Goal: Task Accomplishment & Management: Manage account settings

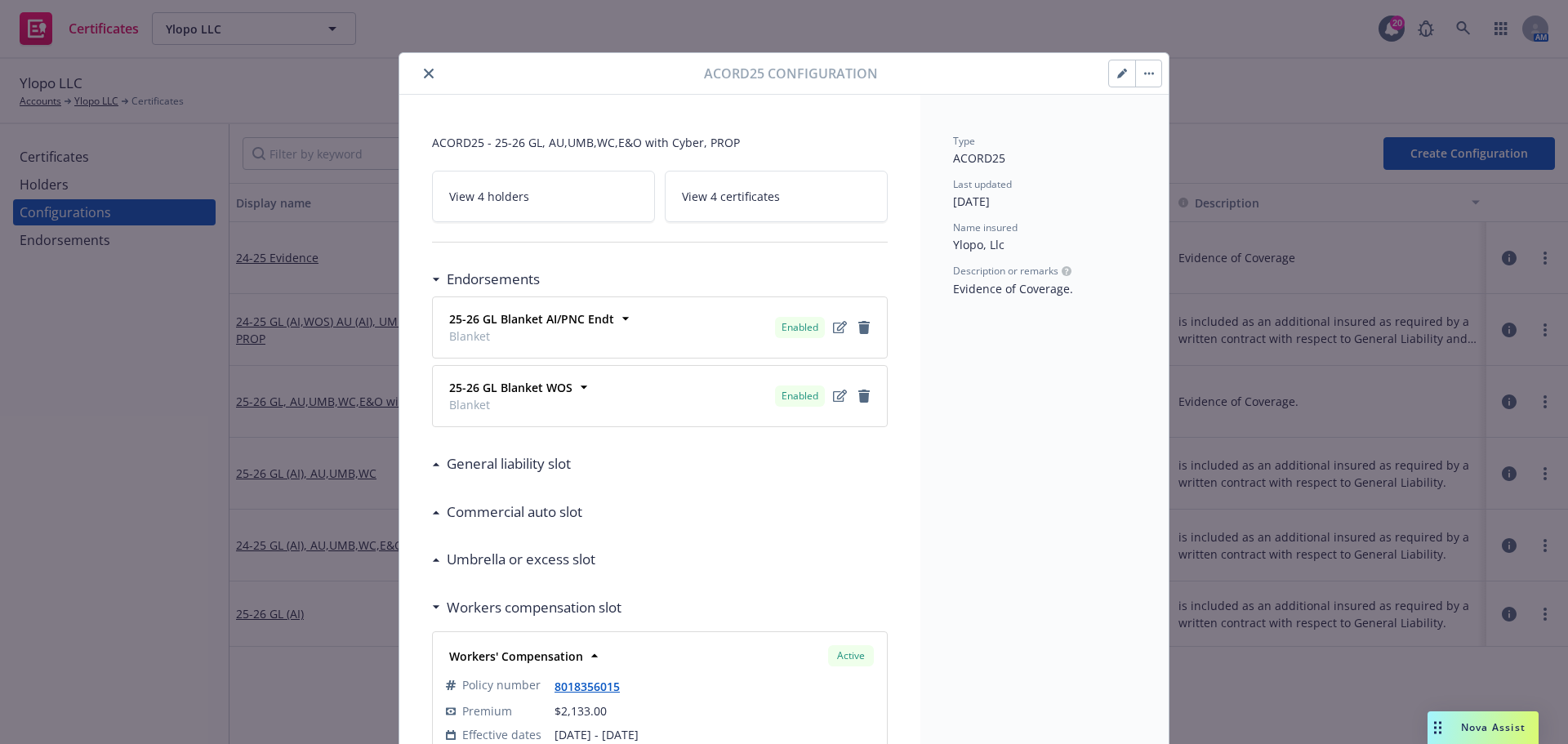
click at [1142, 69] on button "button" at bounding box center [1148, 74] width 26 height 26
click at [1027, 110] on div "Type ACORD25 Last updated [DATE] Name insured Ylopo, Llc Description or remarks…" at bounding box center [1044, 746] width 248 height 1302
click at [433, 280] on icon at bounding box center [436, 279] width 8 height 4
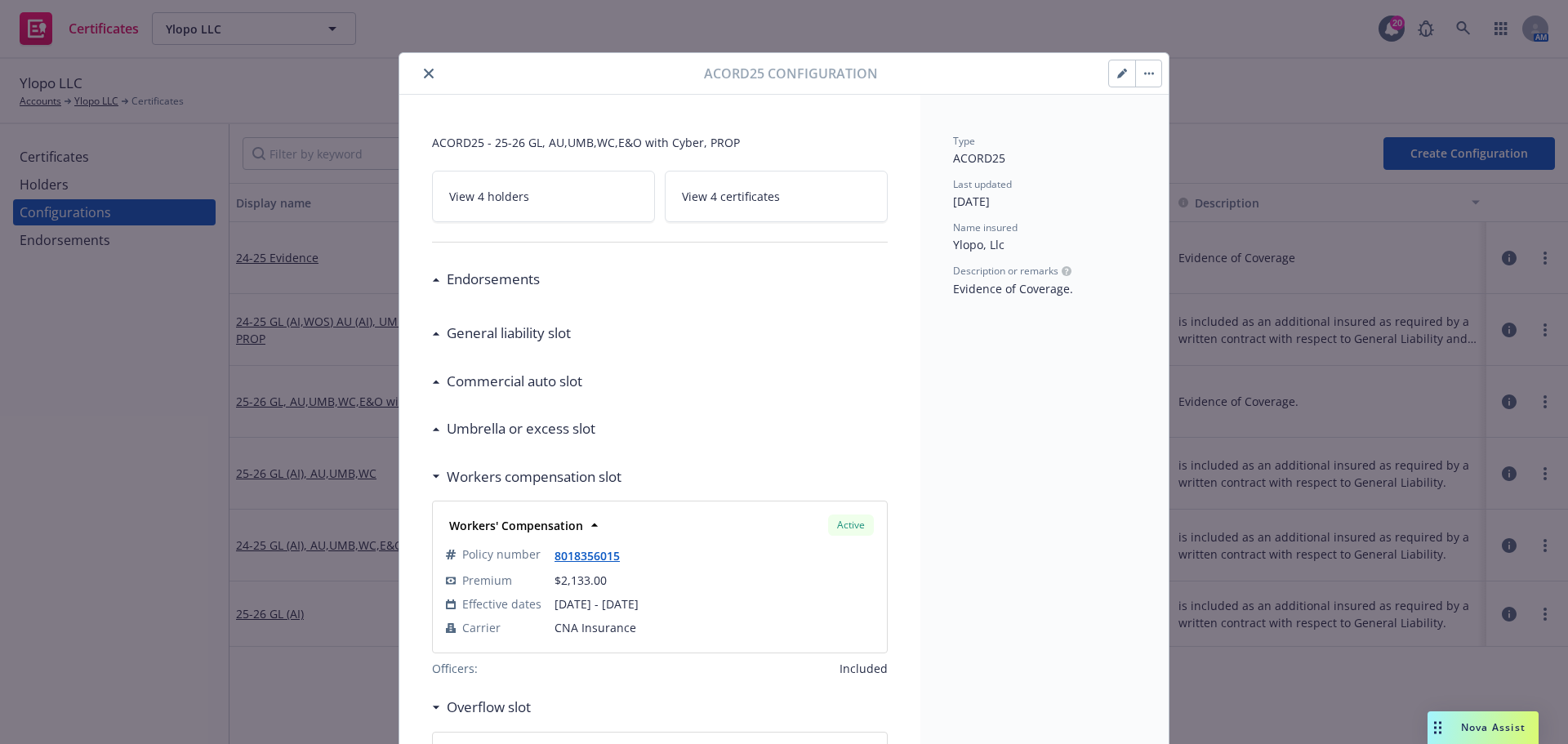
click at [1109, 79] on div at bounding box center [1135, 74] width 54 height 28
click at [1117, 72] on icon "button" at bounding box center [1121, 74] width 8 height 8
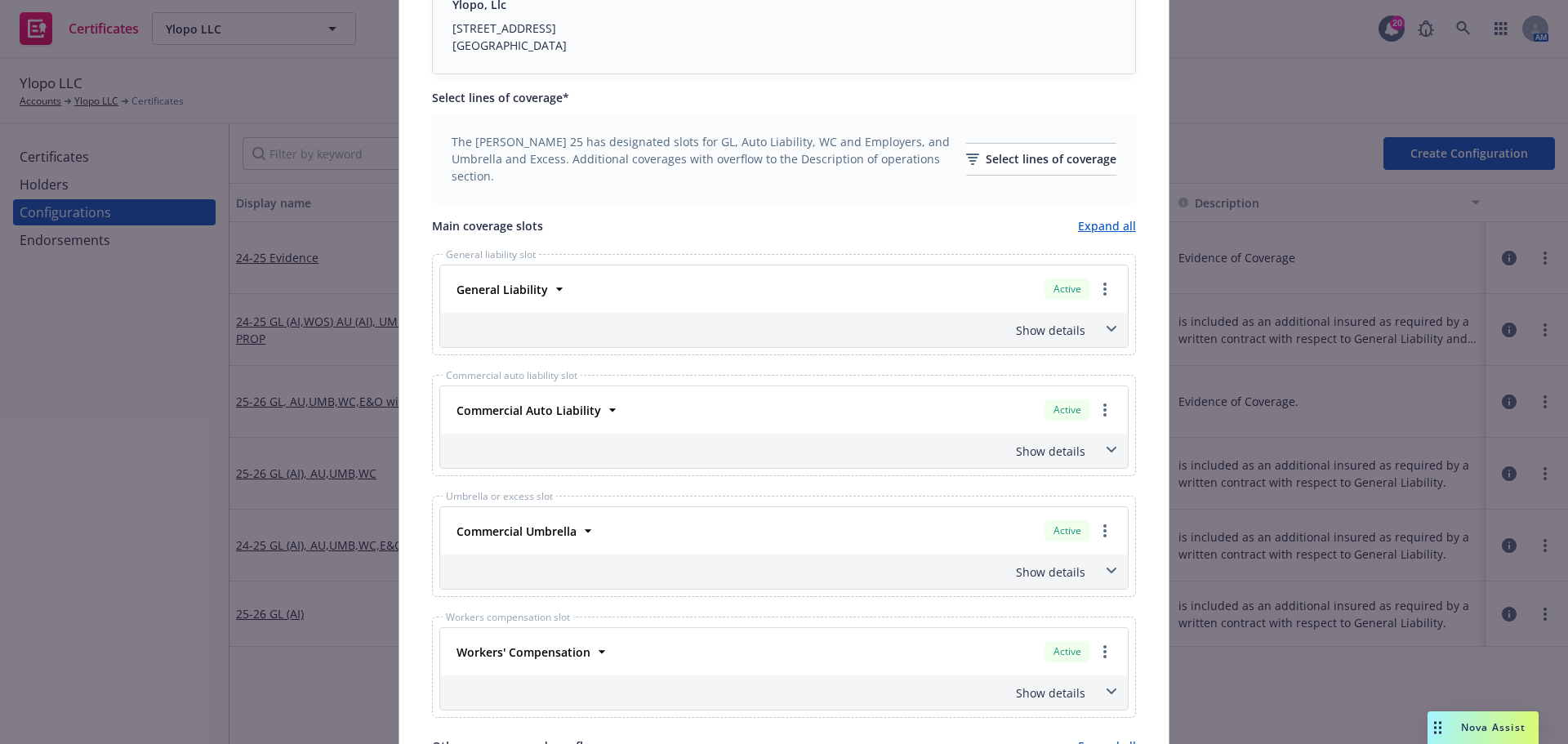
scroll to position [654, 0]
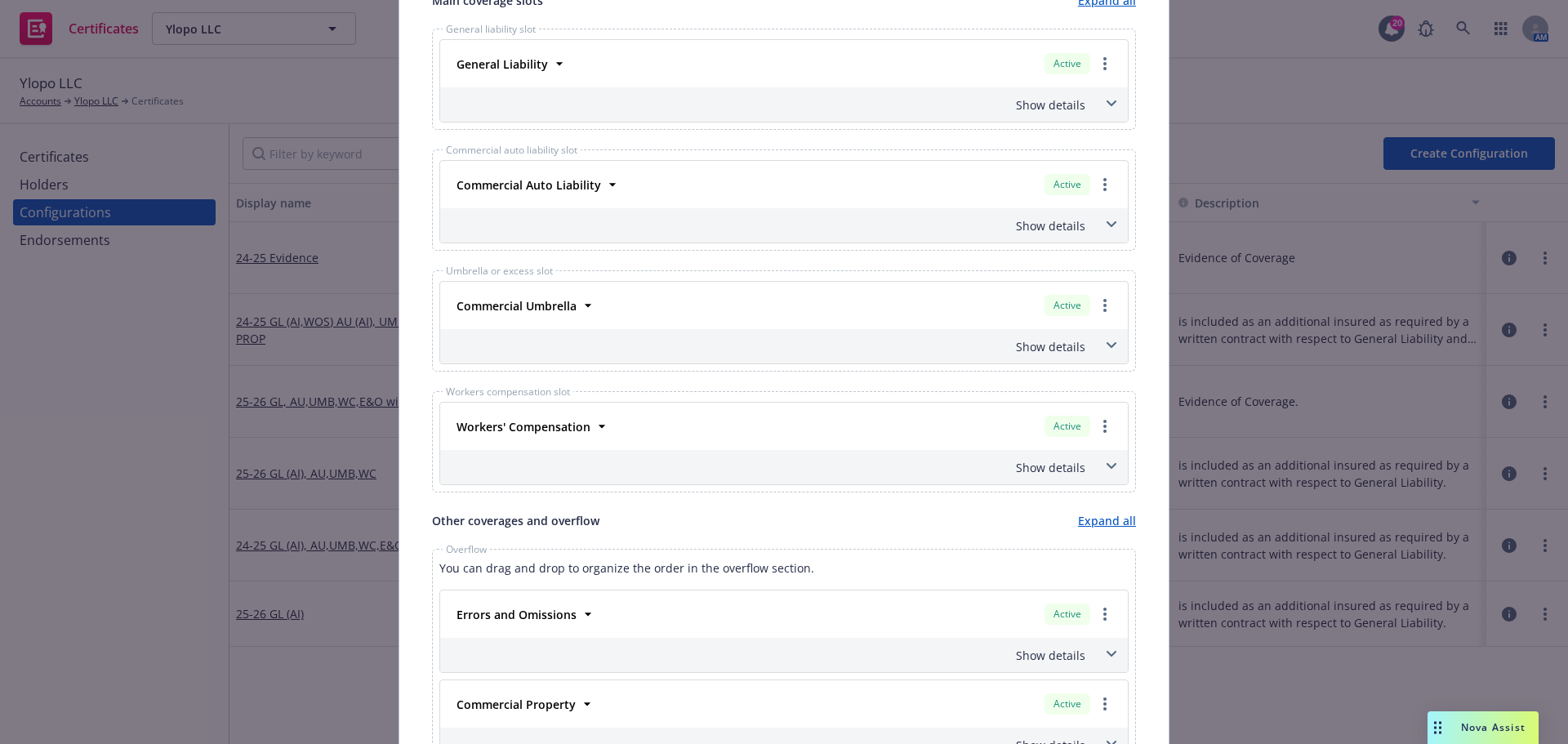
click at [1103, 462] on span at bounding box center [1111, 467] width 26 height 26
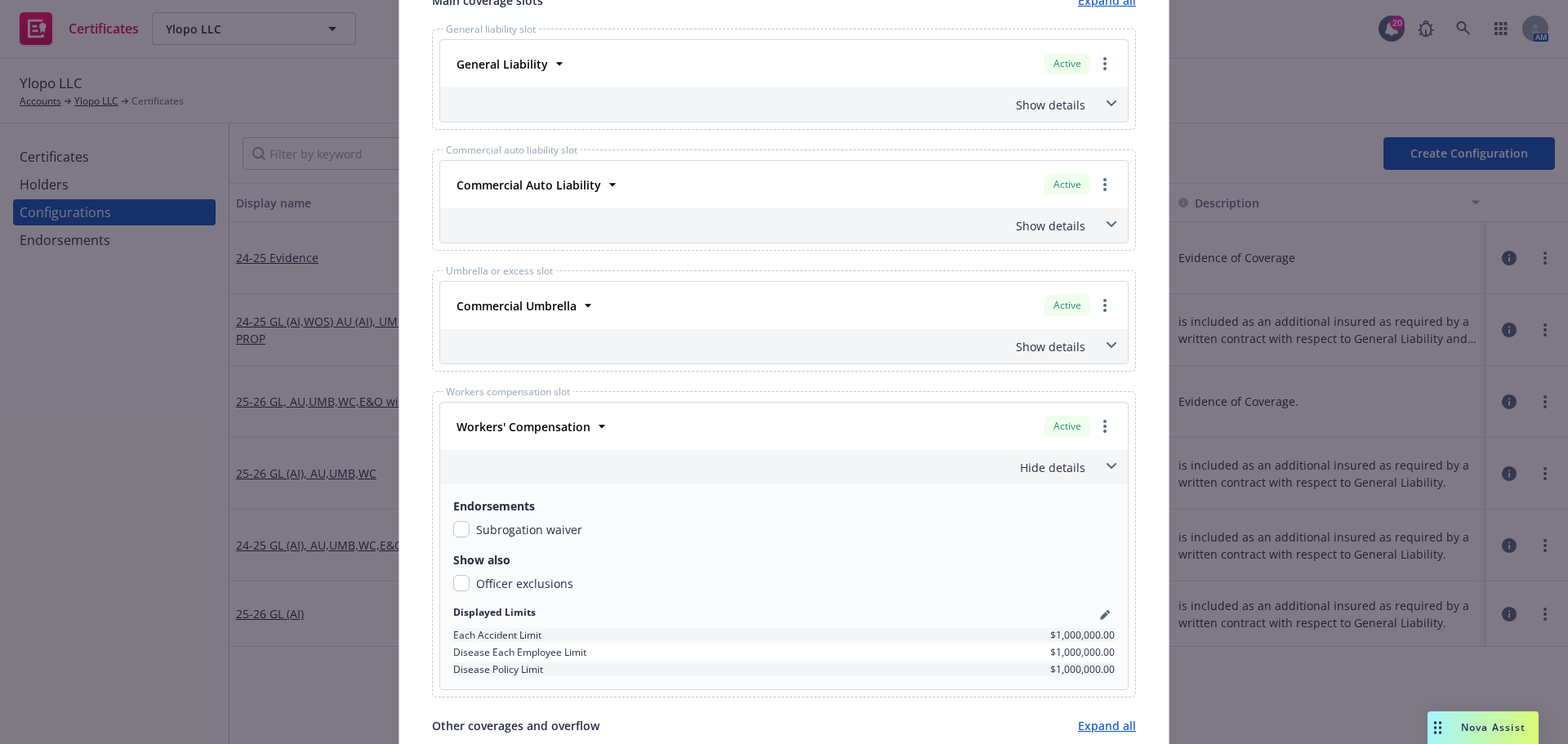
click at [1106, 470] on span at bounding box center [1111, 467] width 26 height 26
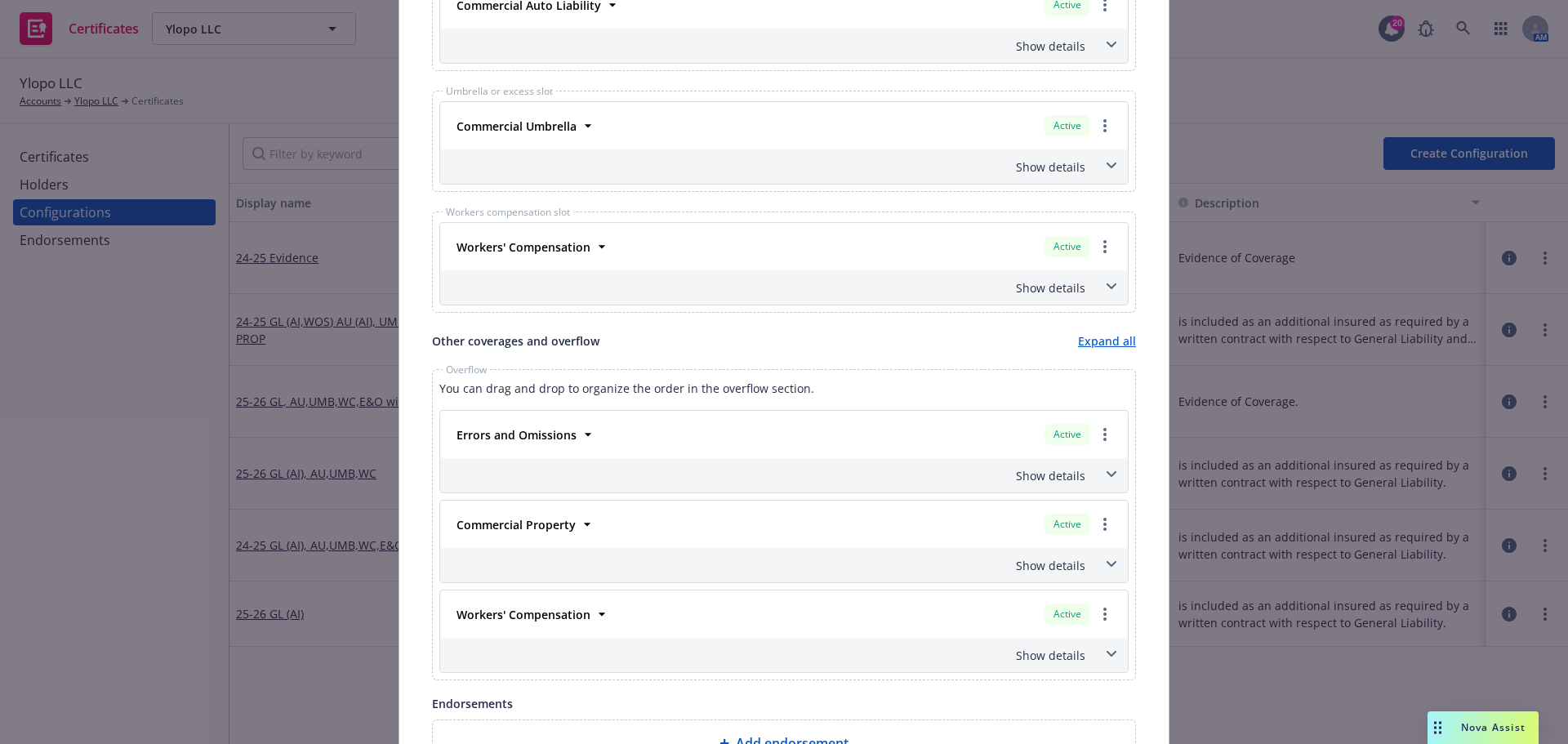
scroll to position [981, 0]
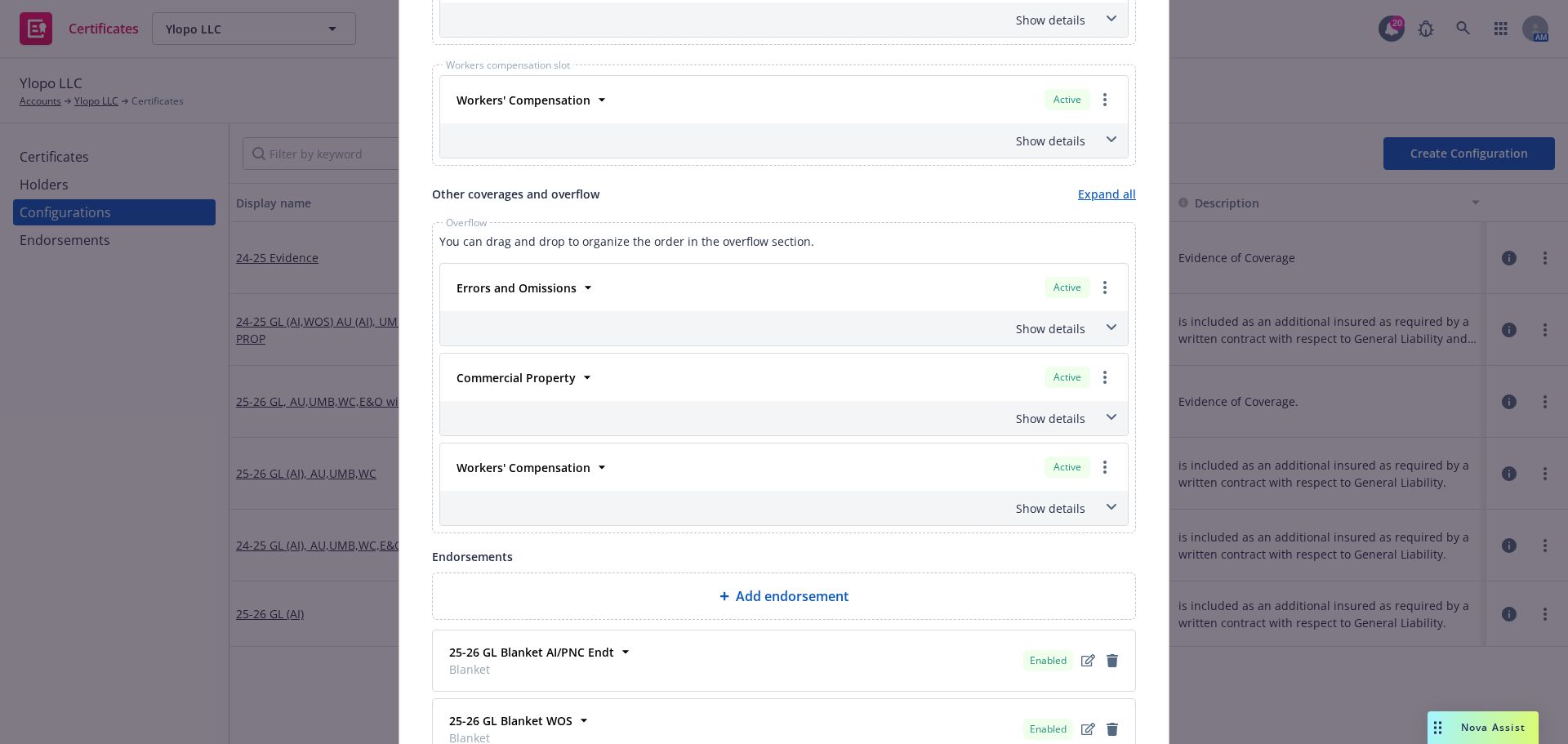
click at [1108, 505] on icon at bounding box center [1111, 507] width 10 height 7
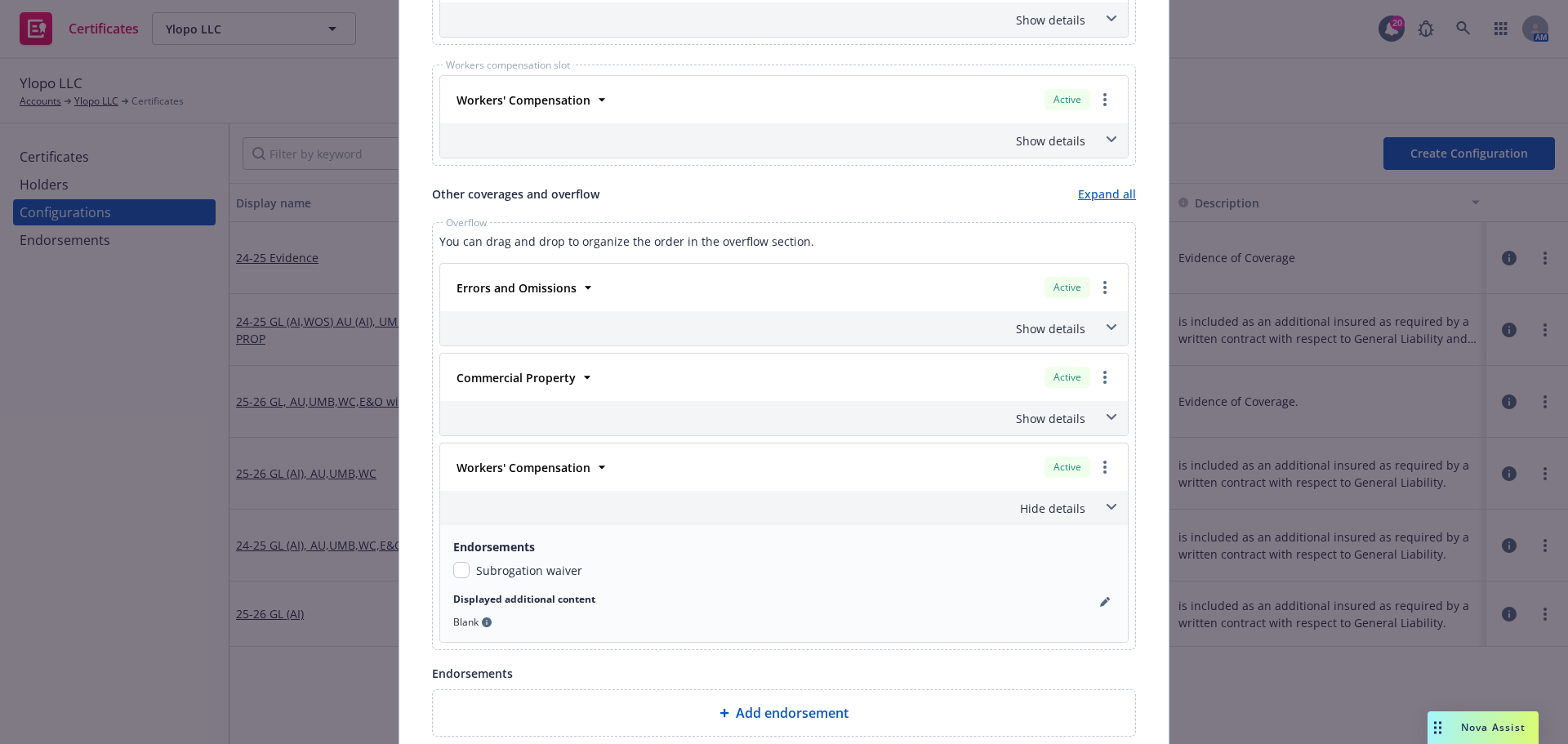
click at [1108, 505] on icon at bounding box center [1111, 507] width 10 height 7
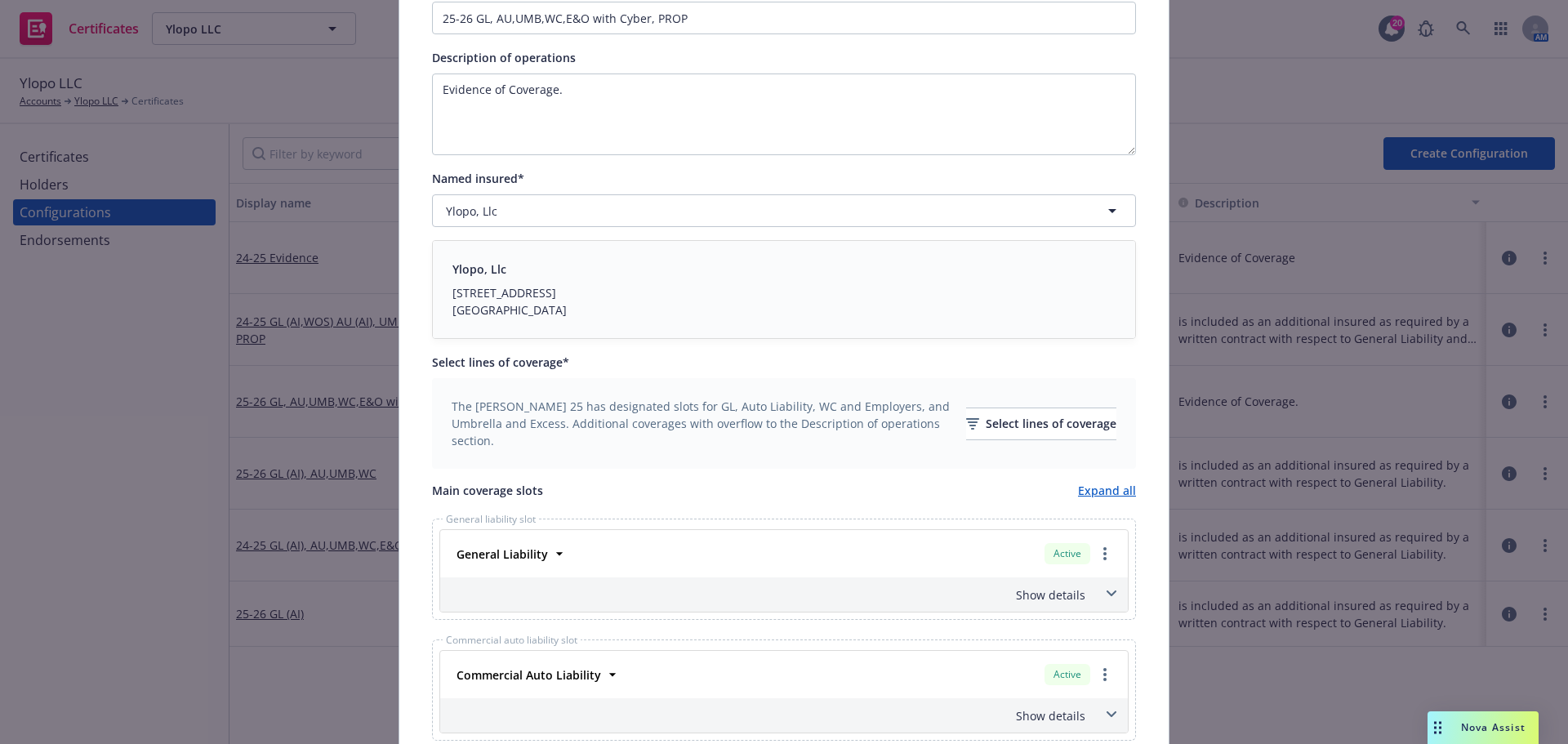
scroll to position [0, 0]
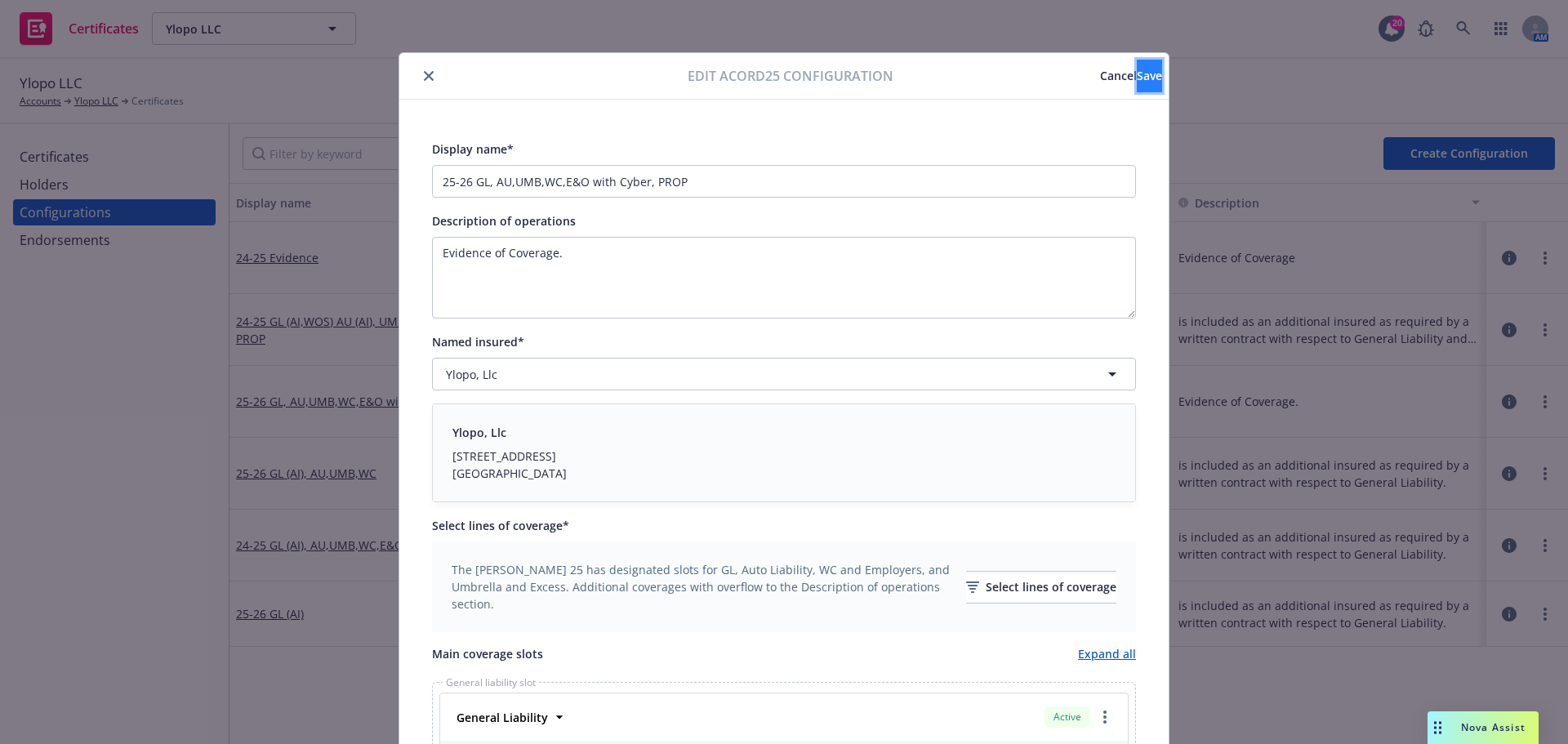
click at [1137, 77] on span "Save" at bounding box center [1149, 75] width 25 height 16
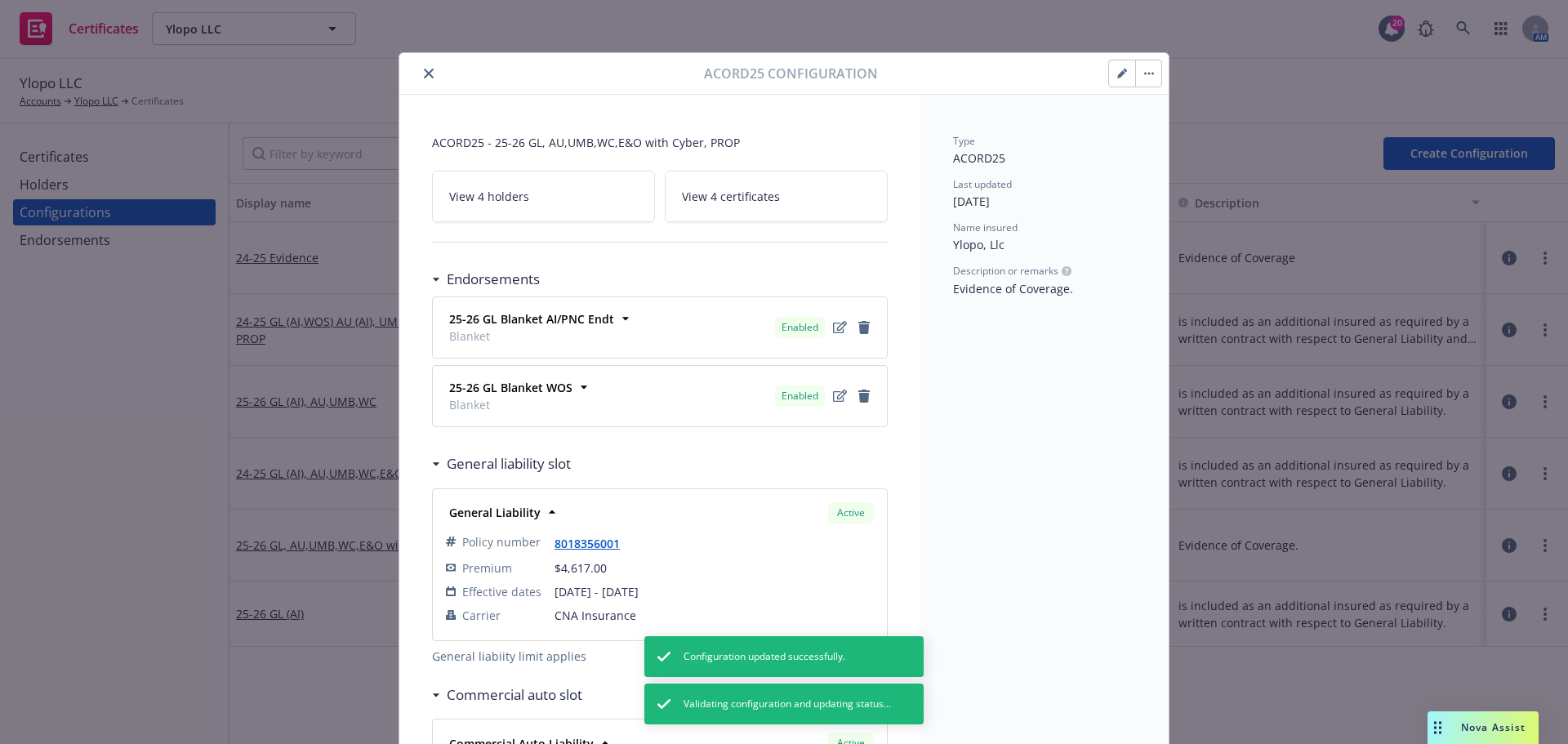
click at [426, 70] on icon "close" at bounding box center [428, 73] width 10 height 10
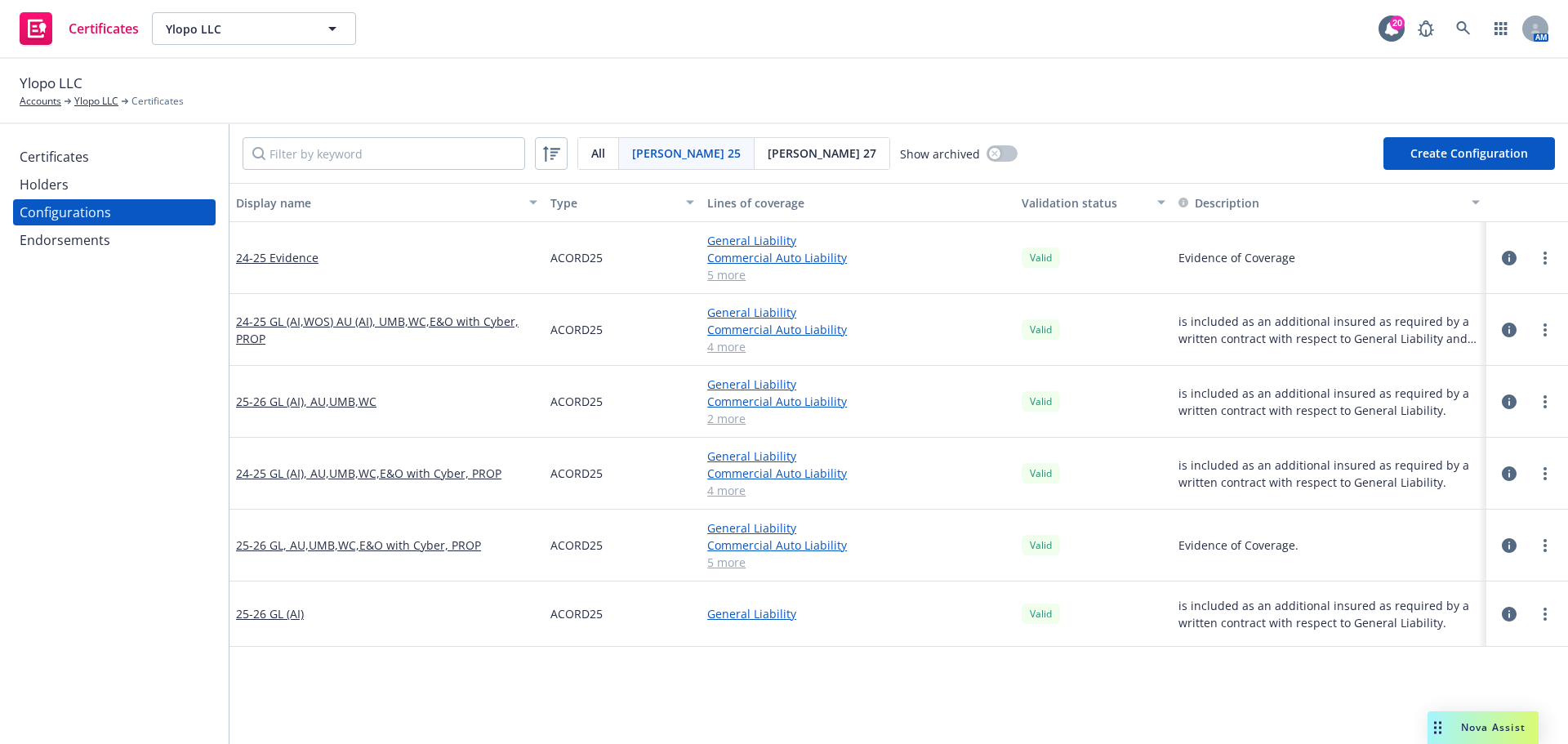
click at [85, 171] on div "Certificates Holders Configurations Endorsements" at bounding box center [114, 199] width 203 height 109
click at [99, 151] on div "Certificates" at bounding box center [114, 157] width 190 height 26
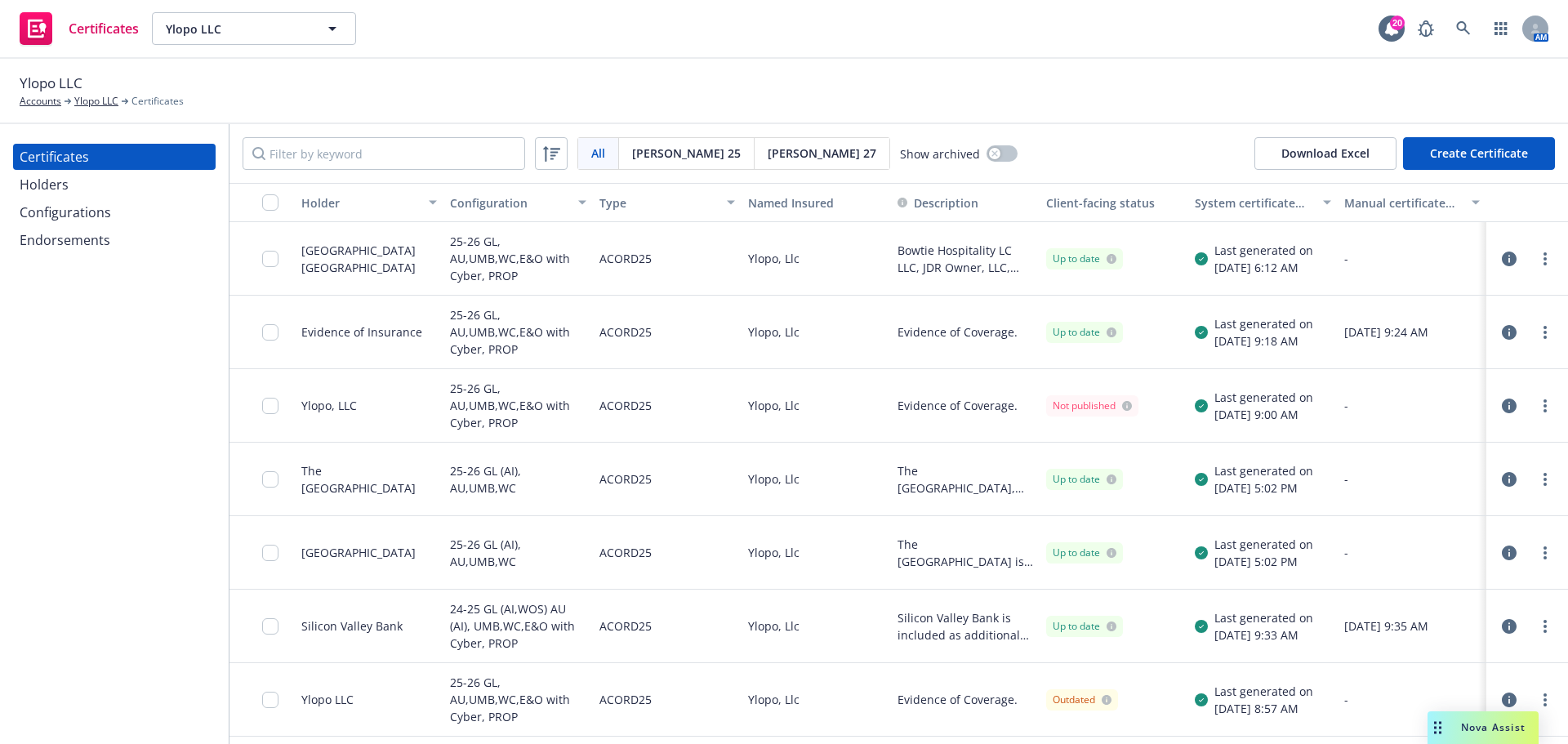
click at [264, 267] on div at bounding box center [275, 258] width 26 height 53
click at [266, 264] on input "checkbox" at bounding box center [270, 258] width 16 height 16
click at [1536, 258] on link "more" at bounding box center [1545, 258] width 20 height 20
click at [1502, 254] on icon "button" at bounding box center [1509, 258] width 15 height 15
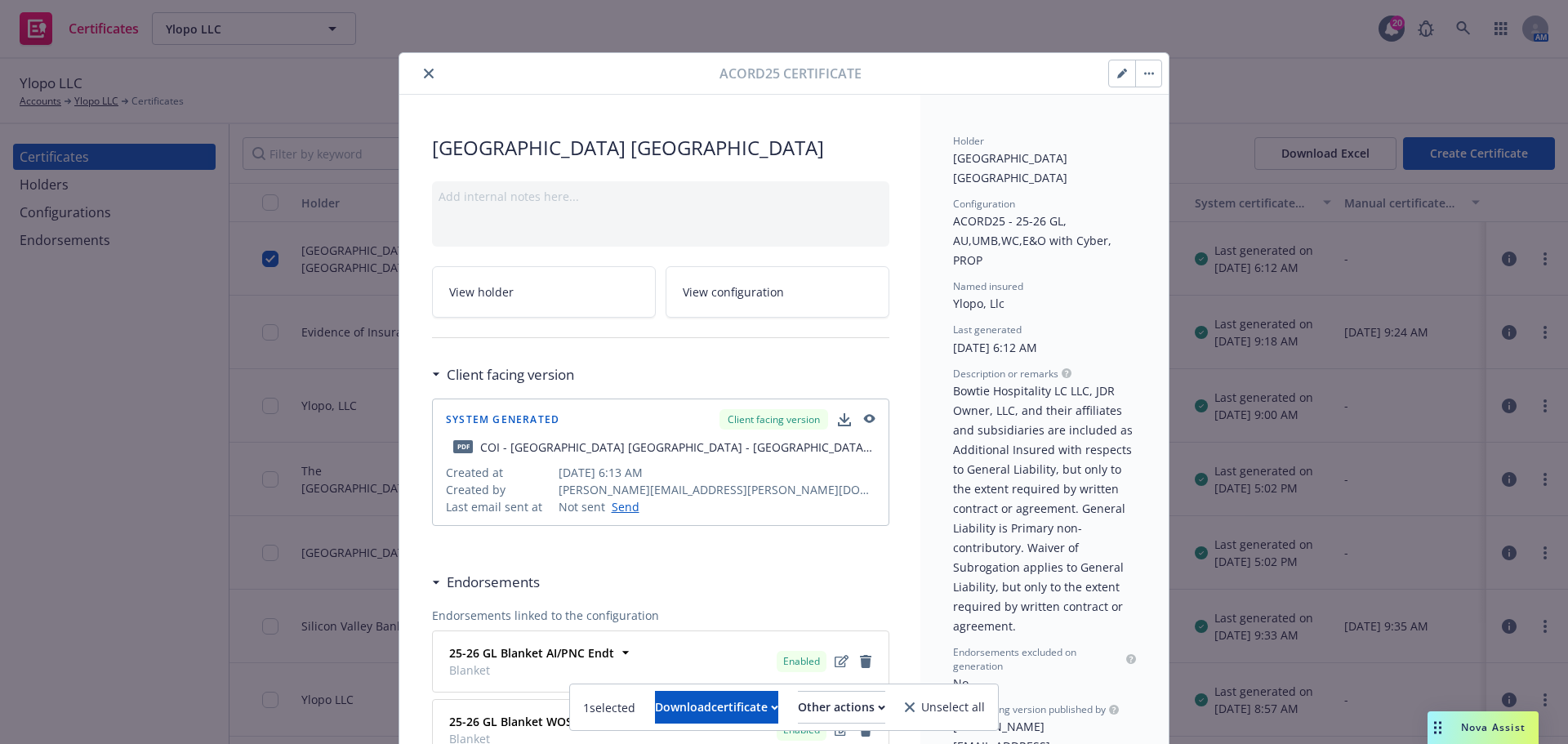
click at [1117, 69] on icon "button" at bounding box center [1122, 73] width 10 height 10
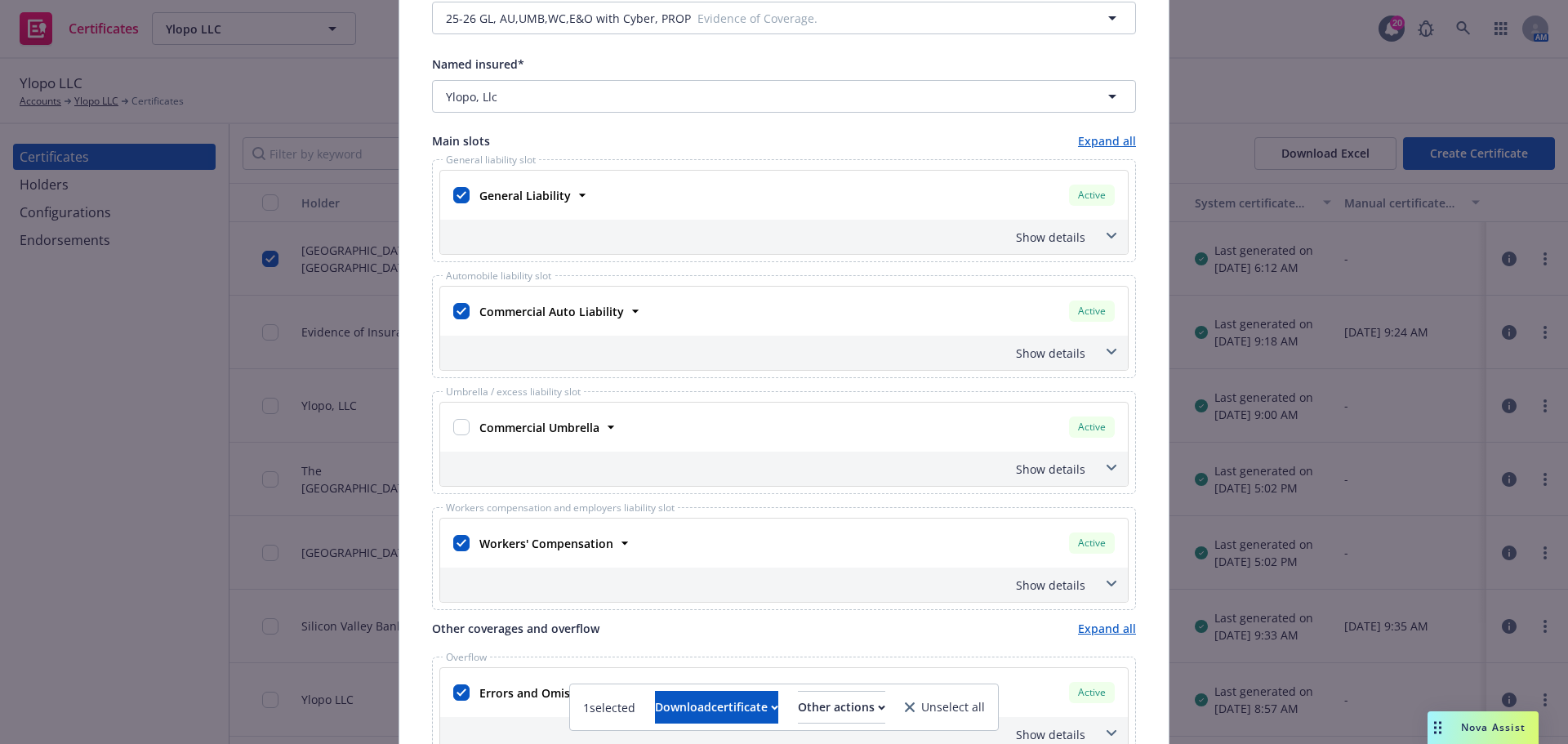
scroll to position [245, 0]
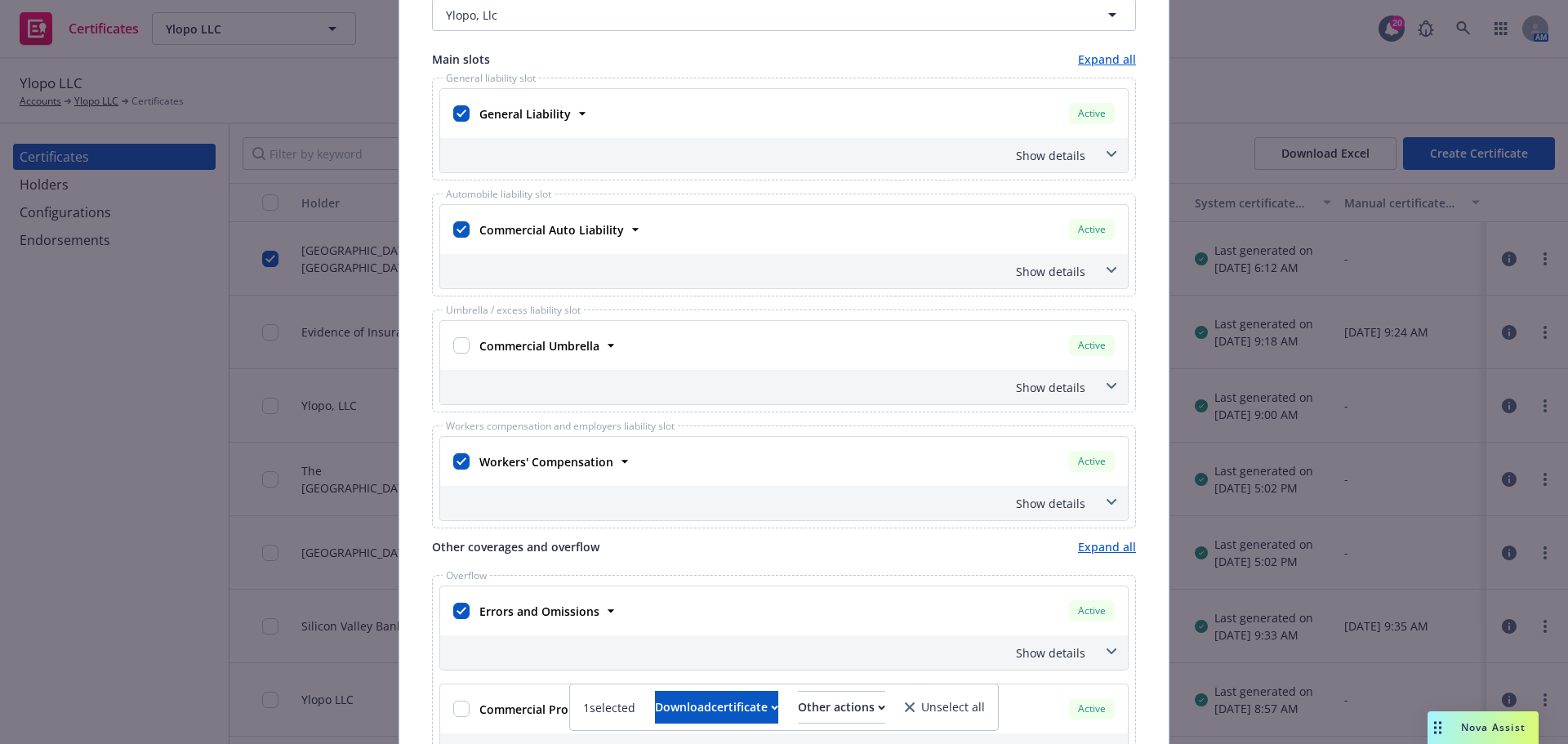
click at [1101, 506] on span at bounding box center [1111, 502] width 26 height 26
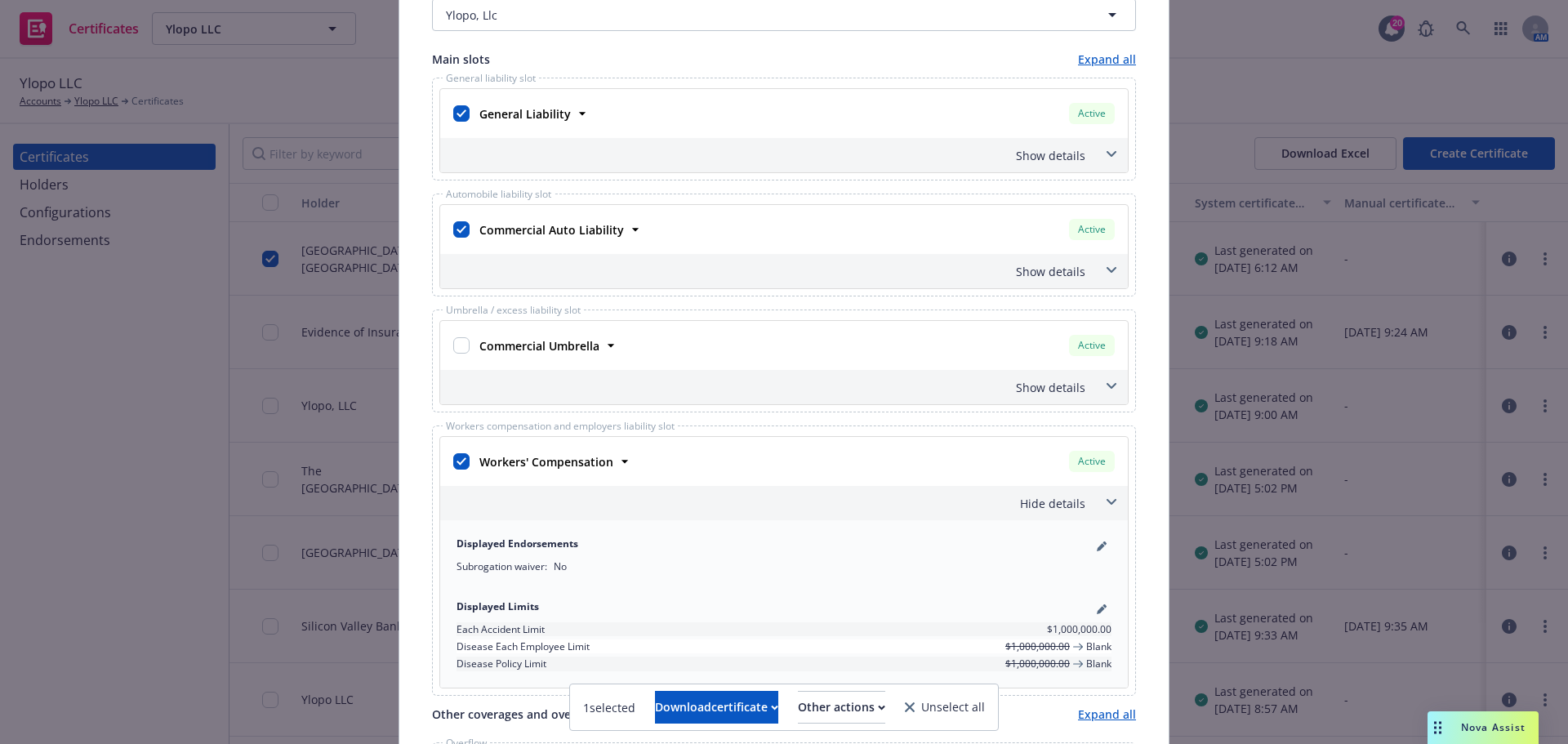
scroll to position [327, 0]
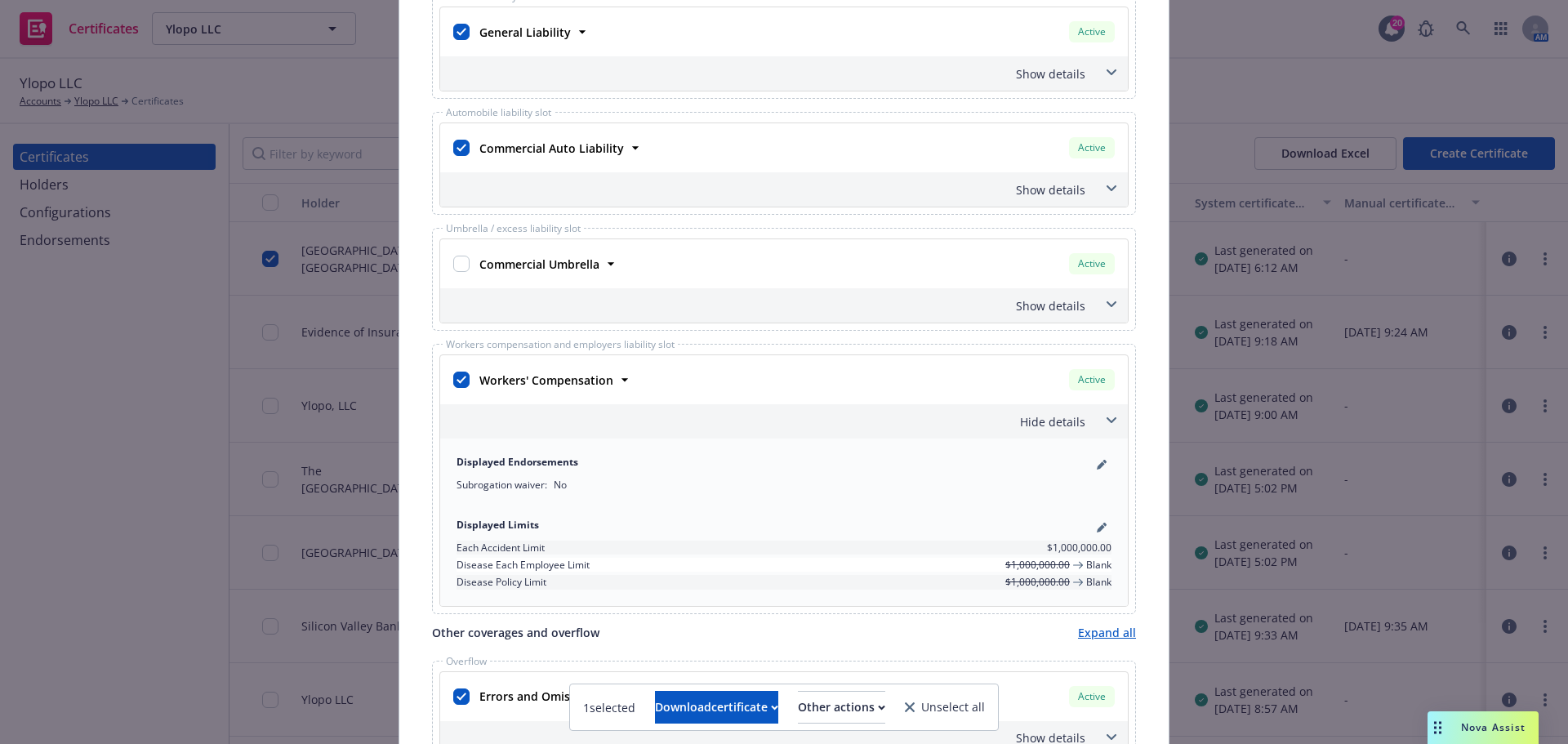
click at [1100, 421] on span at bounding box center [1111, 421] width 26 height 26
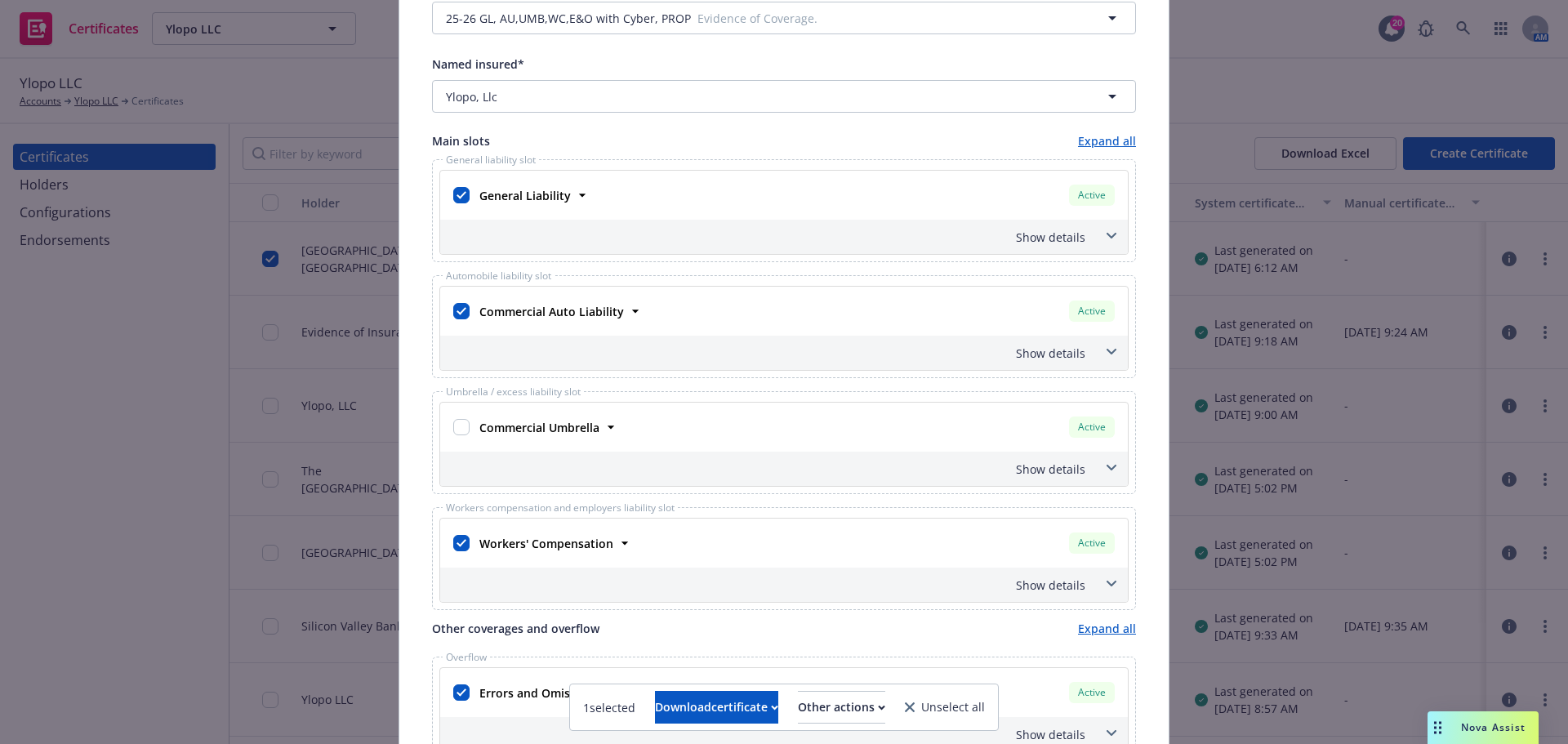
scroll to position [0, 0]
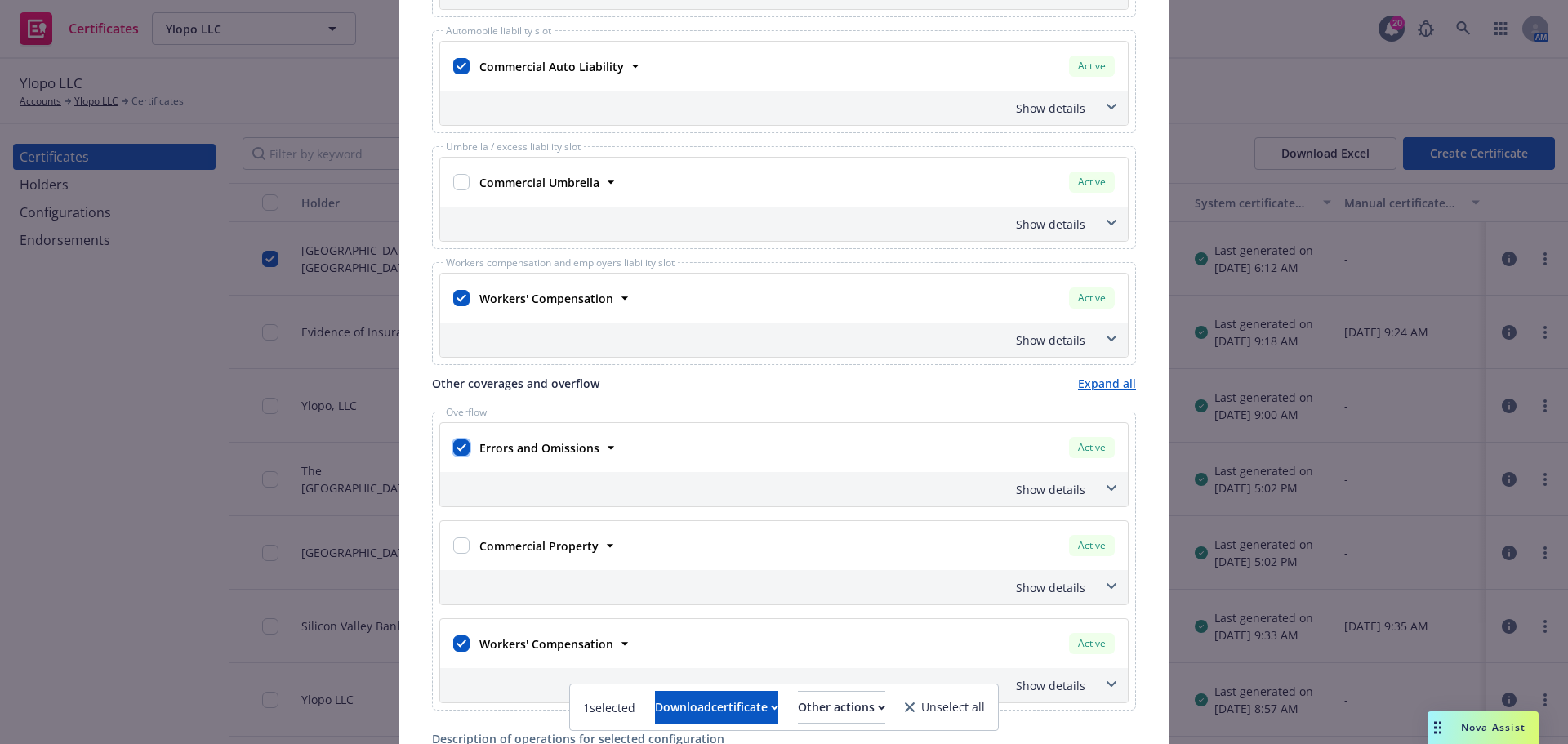
click at [460, 449] on input "checkbox" at bounding box center [461, 447] width 16 height 16
checkbox input "false"
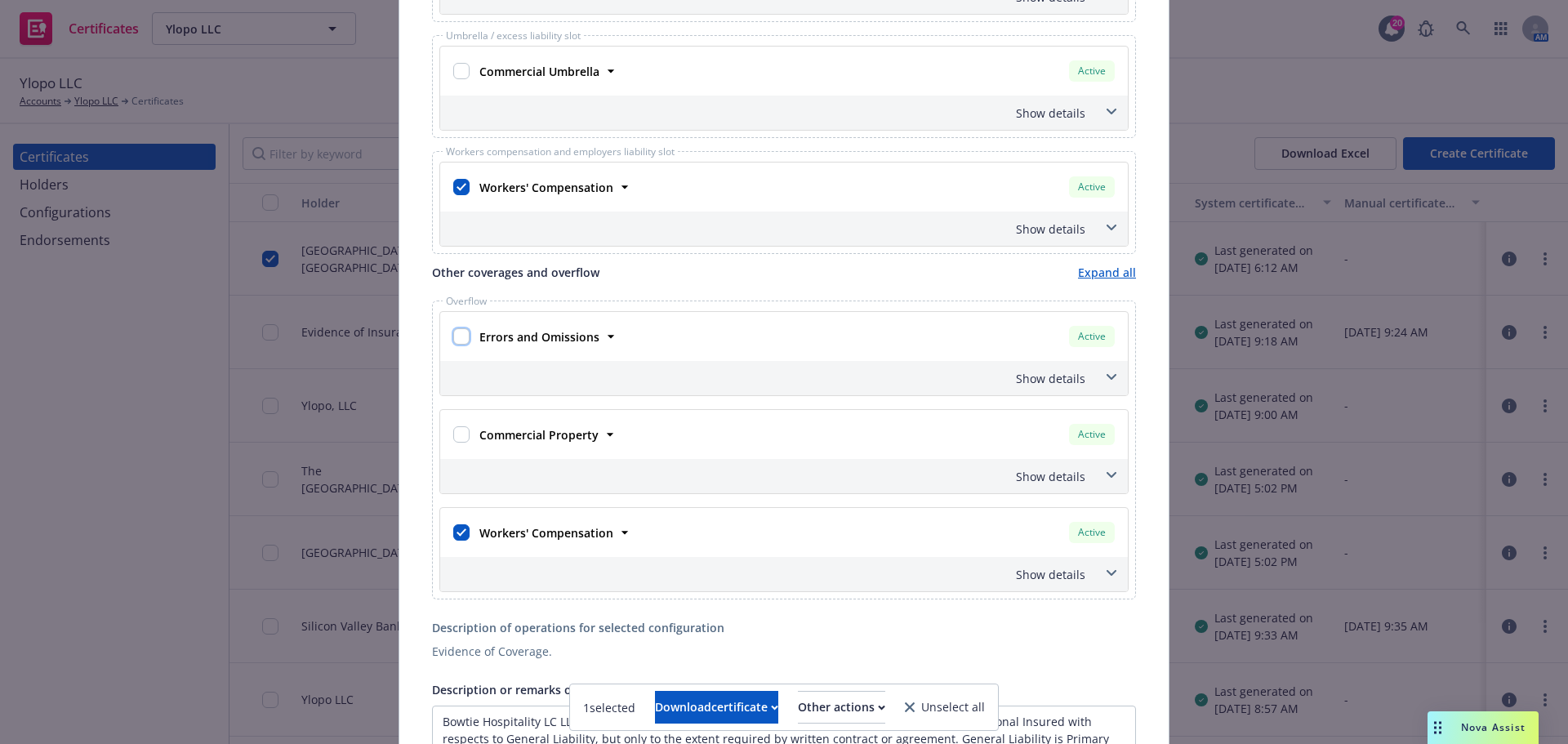
scroll to position [572, 0]
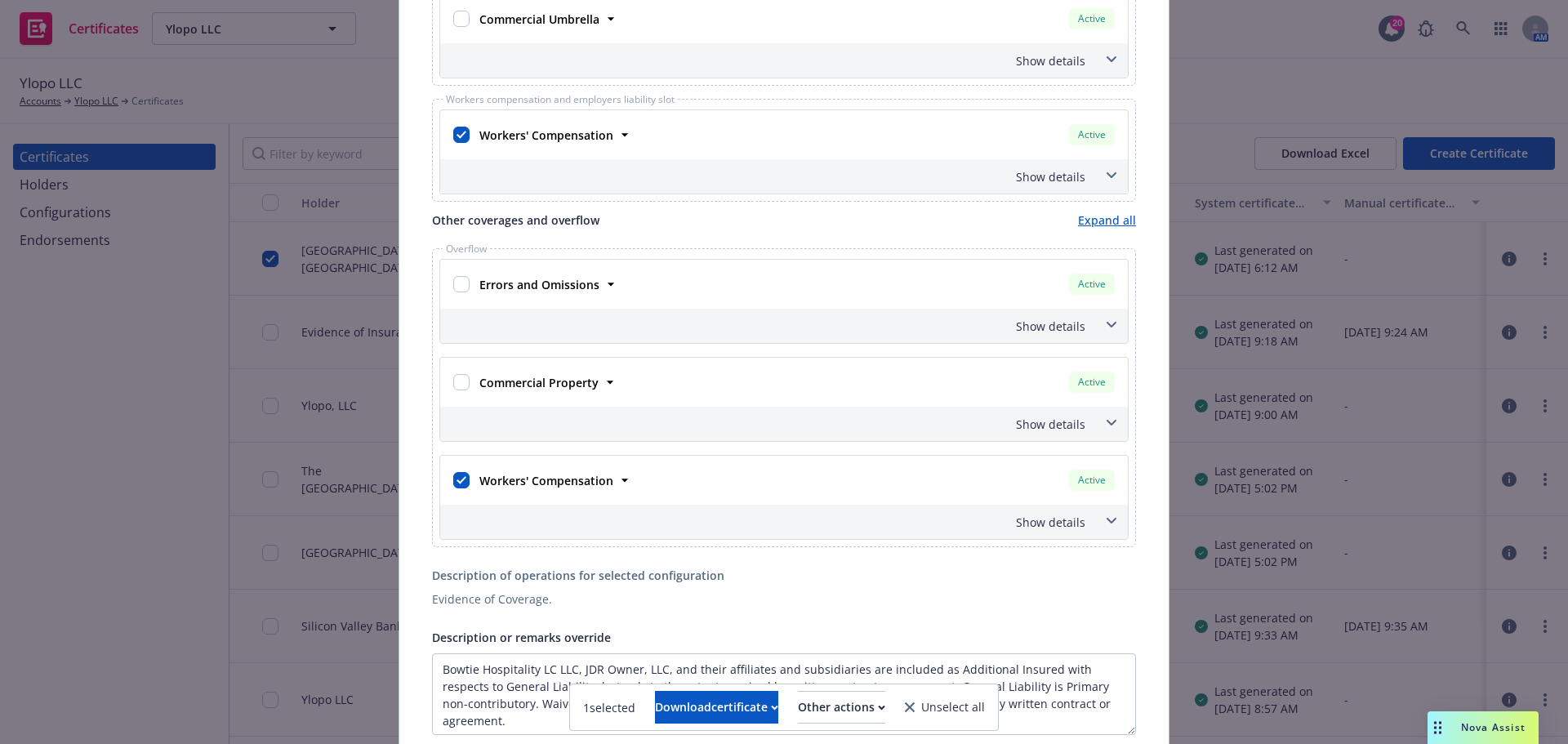
click at [464, 490] on div at bounding box center [461, 480] width 23 height 29
click at [453, 484] on input "checkbox" at bounding box center [461, 480] width 16 height 16
checkbox input "false"
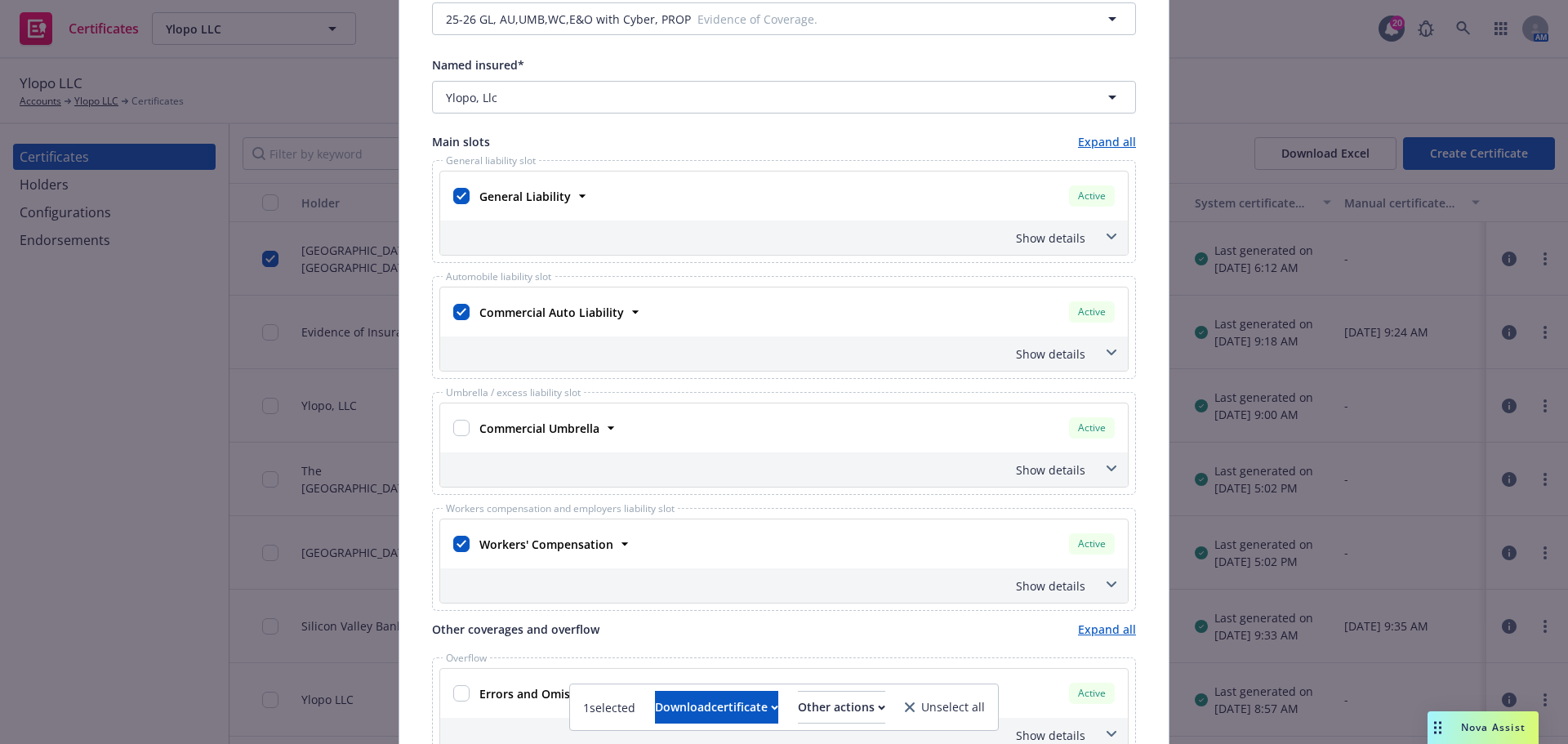
scroll to position [134, 0]
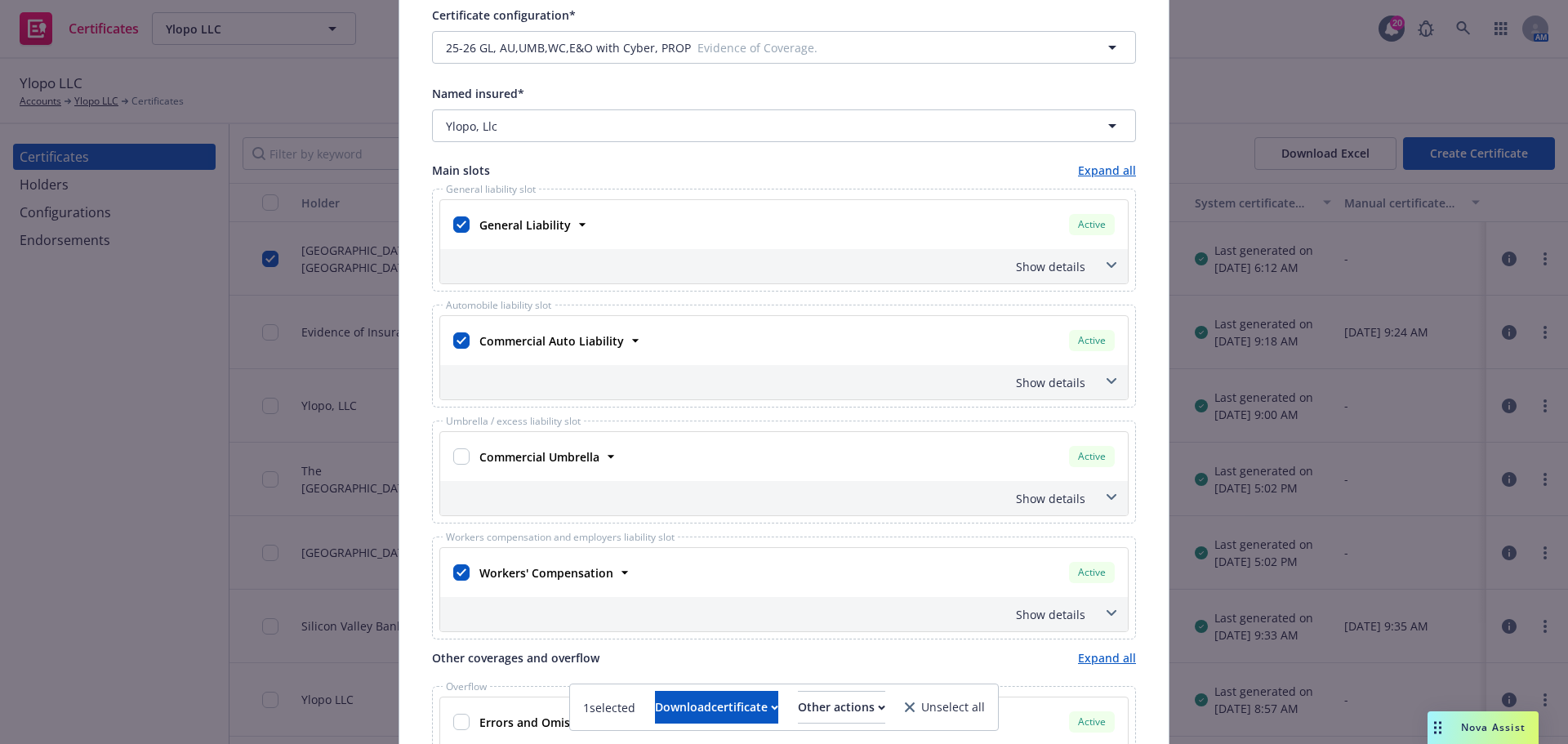
click at [1111, 265] on span at bounding box center [1111, 265] width 26 height 26
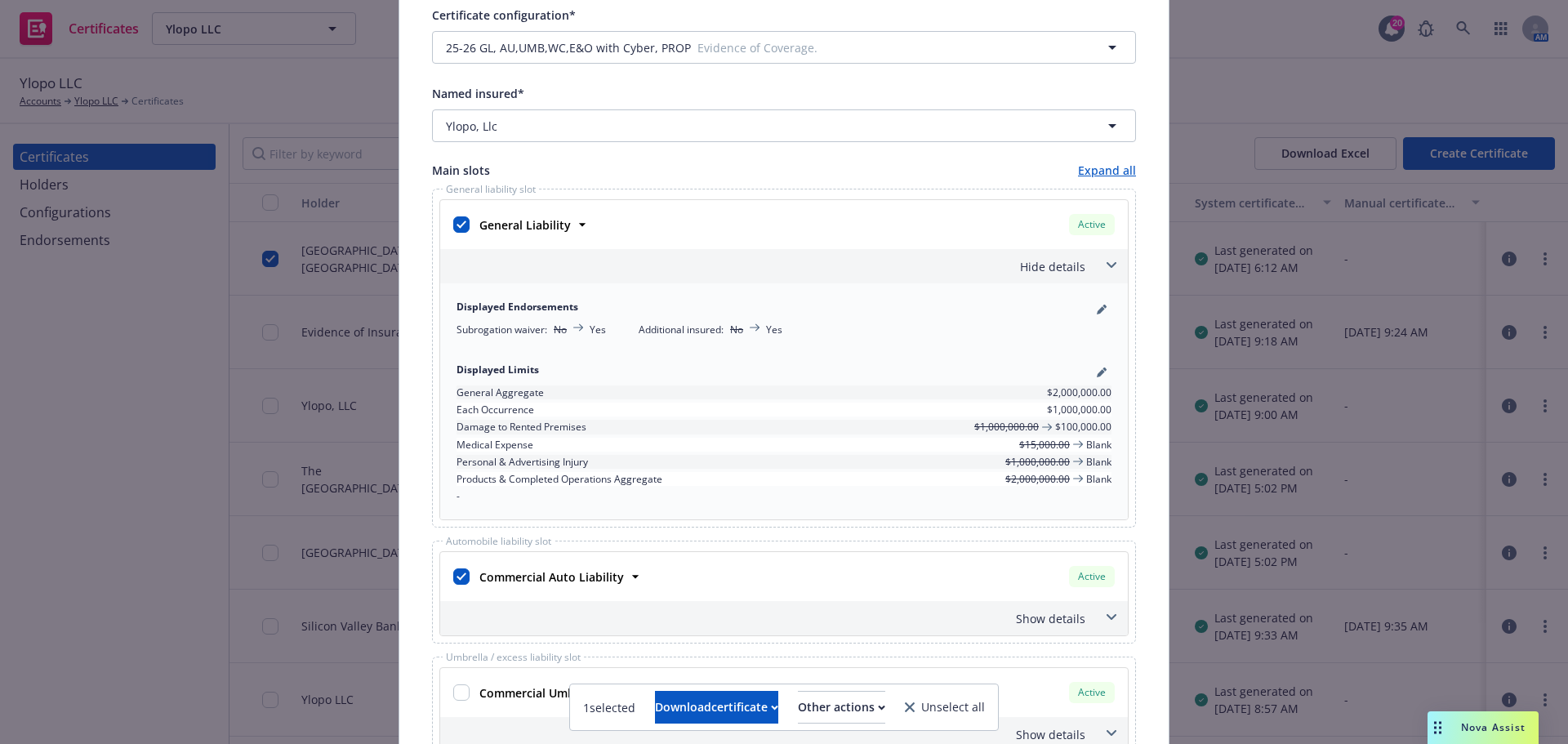
click at [1111, 265] on span at bounding box center [1111, 265] width 26 height 26
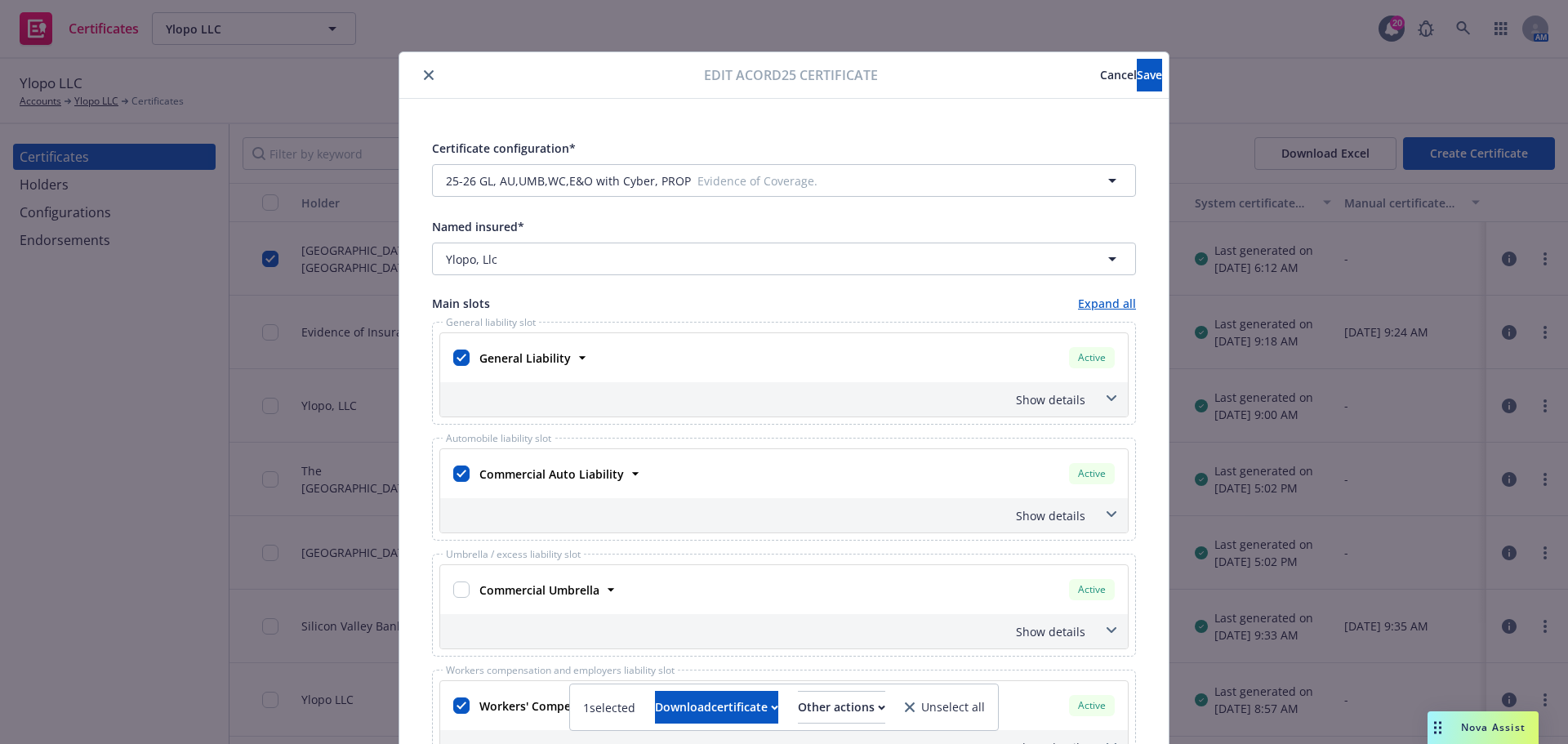
scroll to position [0, 0]
click at [1137, 75] on span "Save" at bounding box center [1149, 75] width 25 height 16
checkbox input "true"
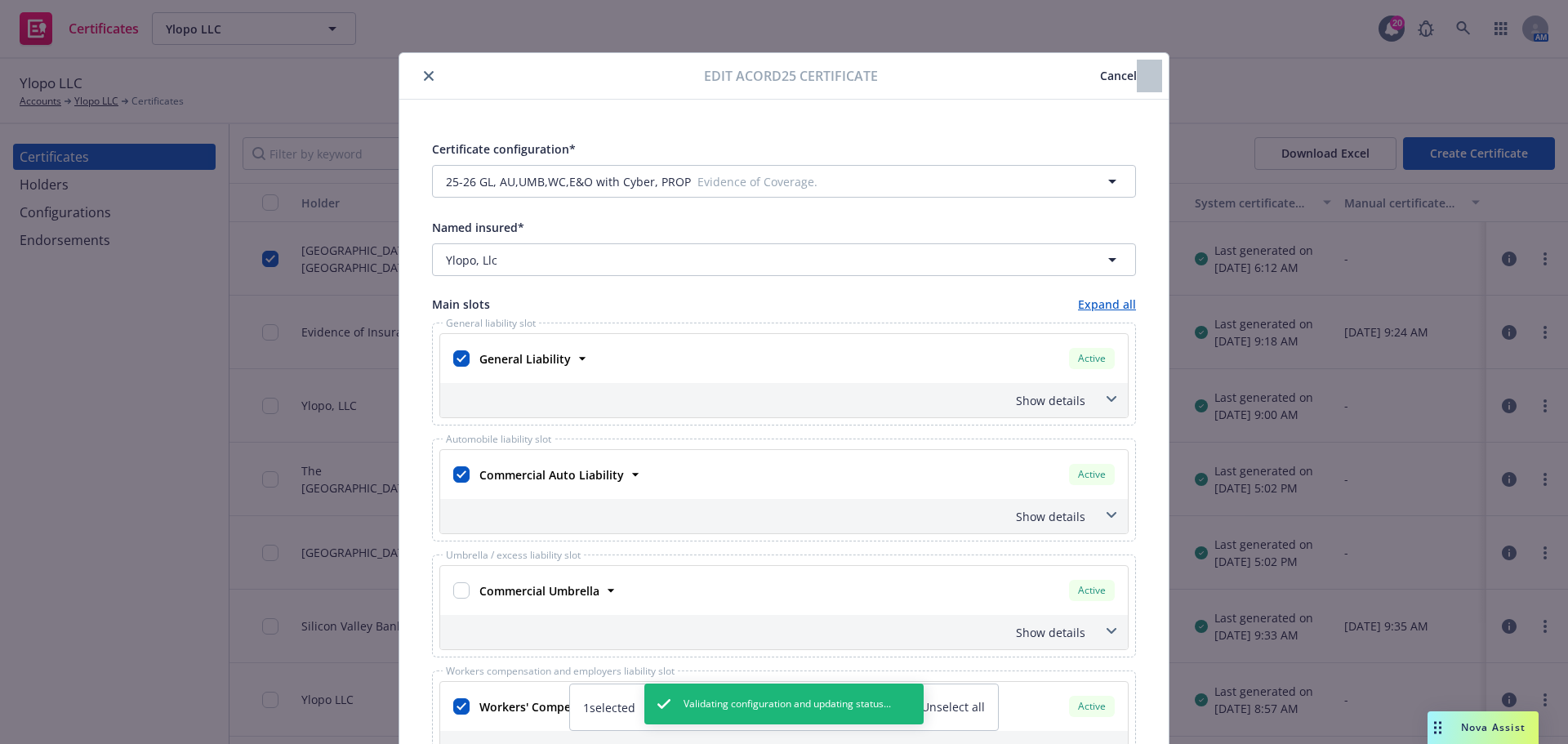
checkbox input "false"
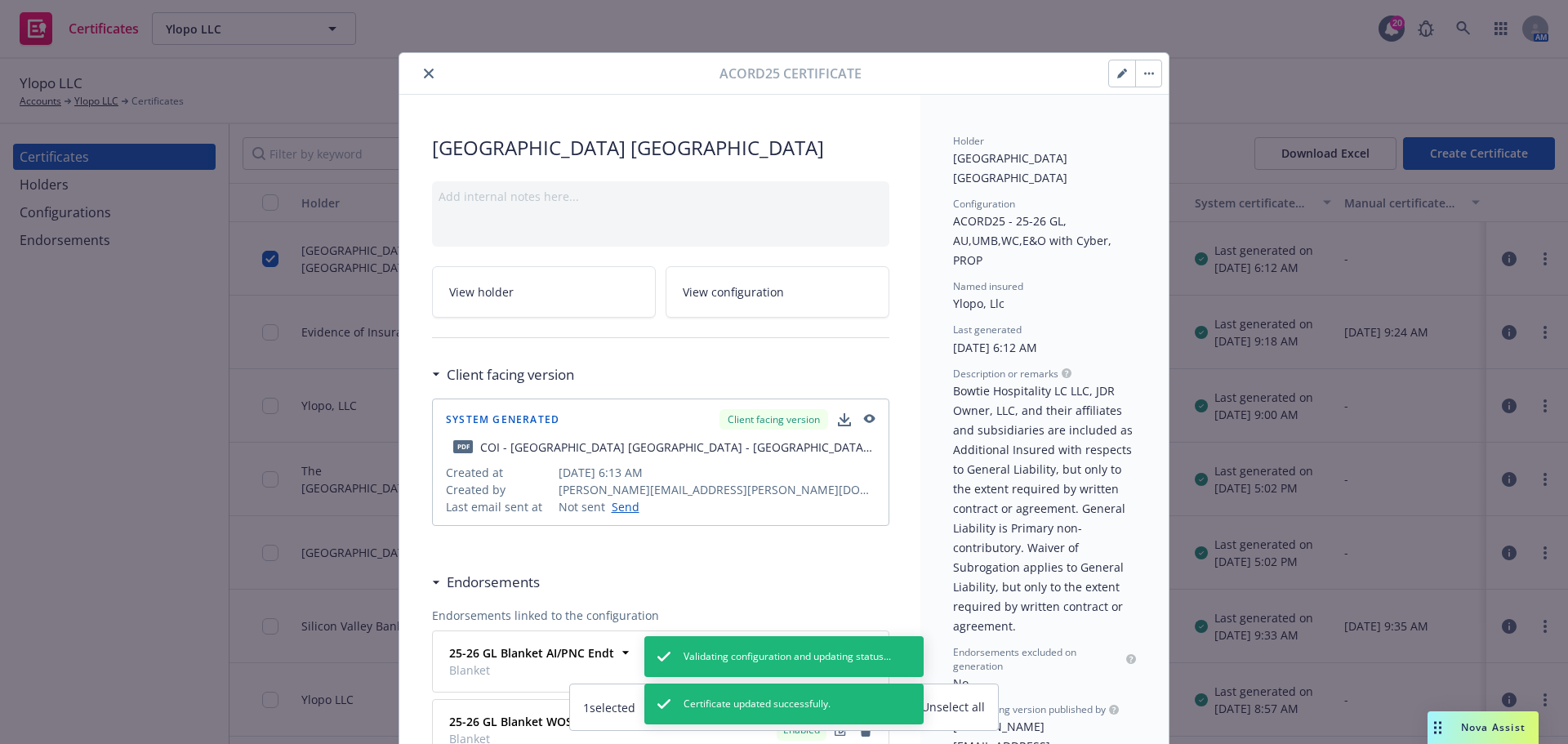
click at [426, 75] on icon "close" at bounding box center [428, 73] width 10 height 10
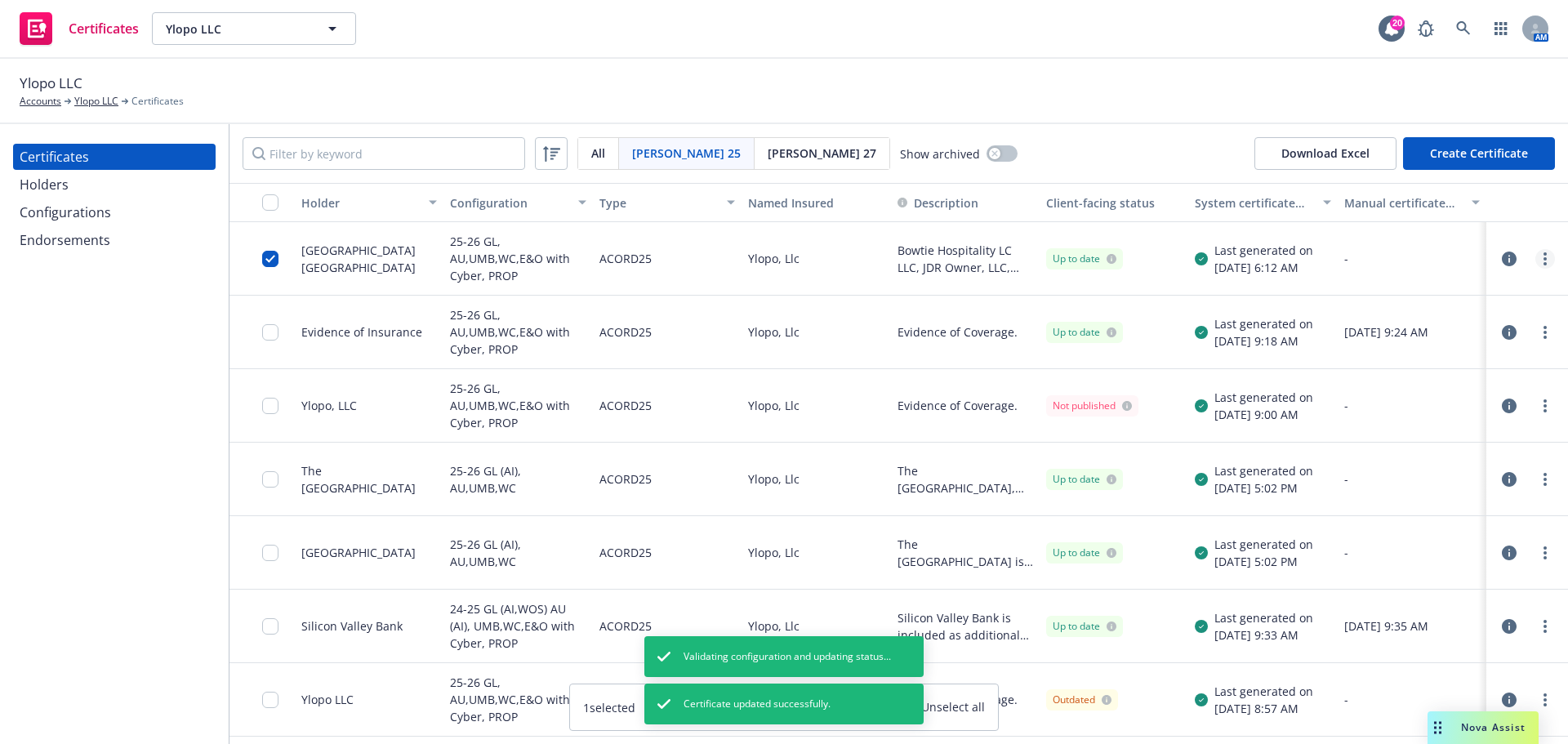
click at [1536, 253] on link "more" at bounding box center [1545, 258] width 20 height 20
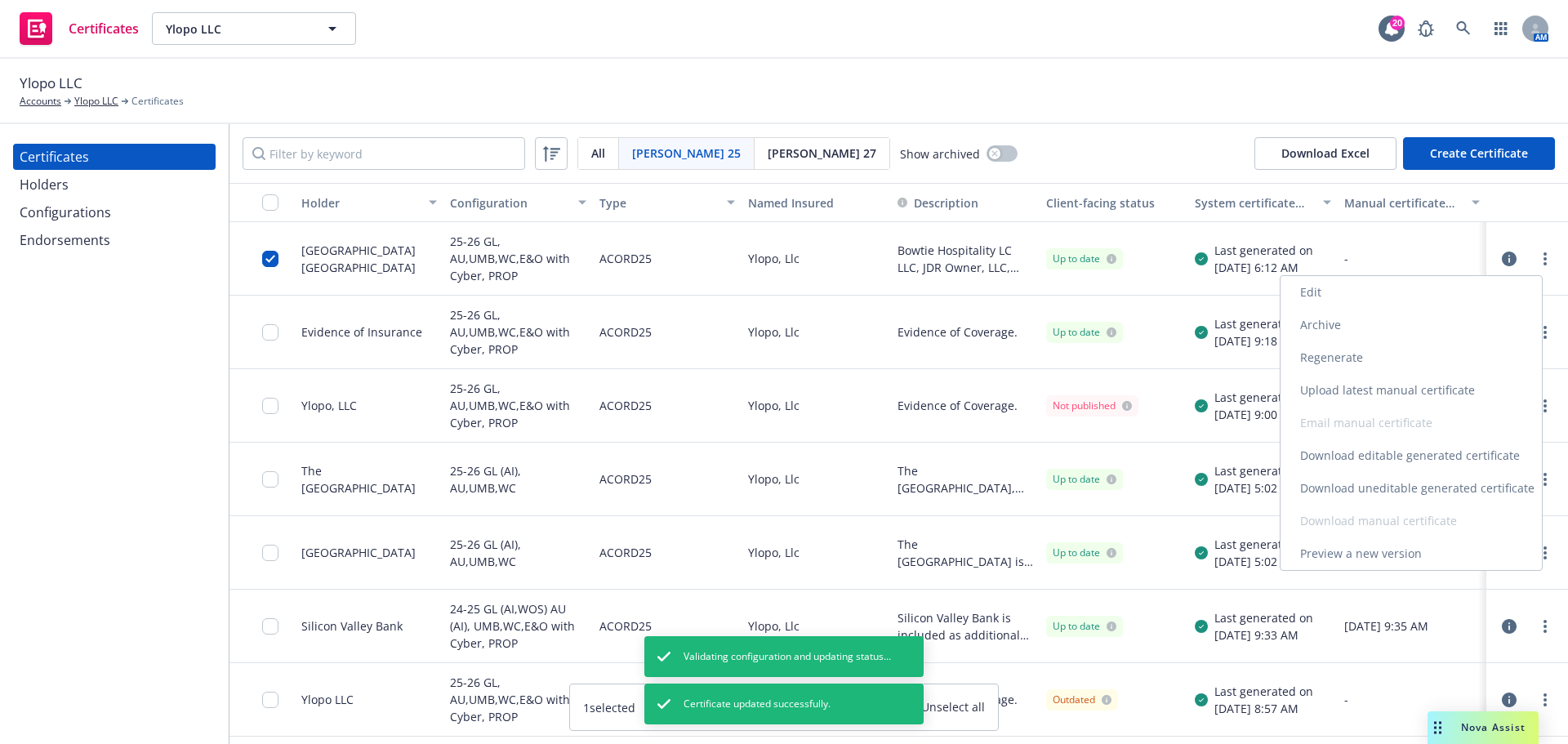
click at [1411, 362] on link "Regenerate" at bounding box center [1412, 358] width 262 height 33
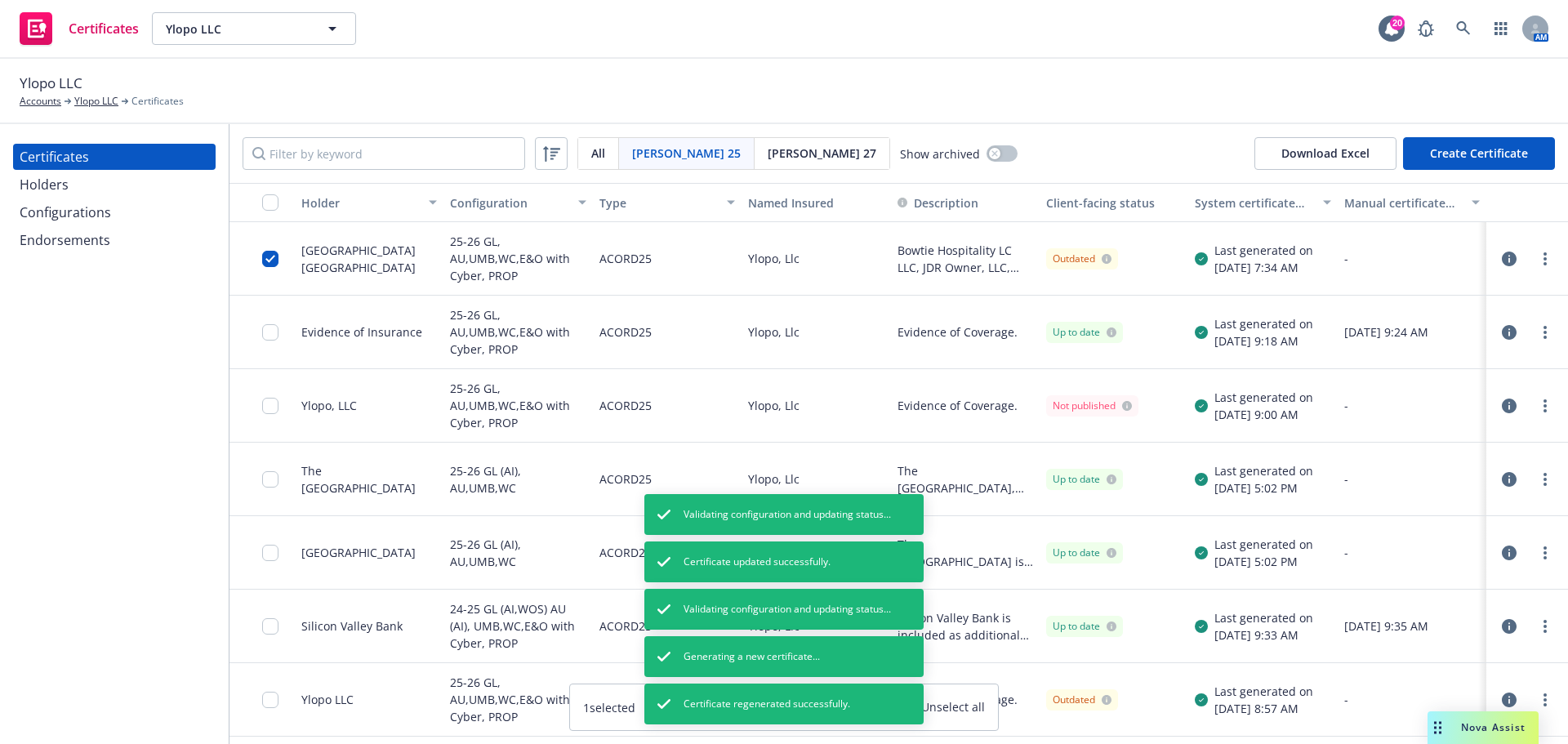
click at [277, 251] on div at bounding box center [275, 258] width 26 height 53
click at [273, 258] on input "checkbox" at bounding box center [270, 258] width 16 height 16
click at [271, 259] on input "checkbox" at bounding box center [270, 258] width 16 height 16
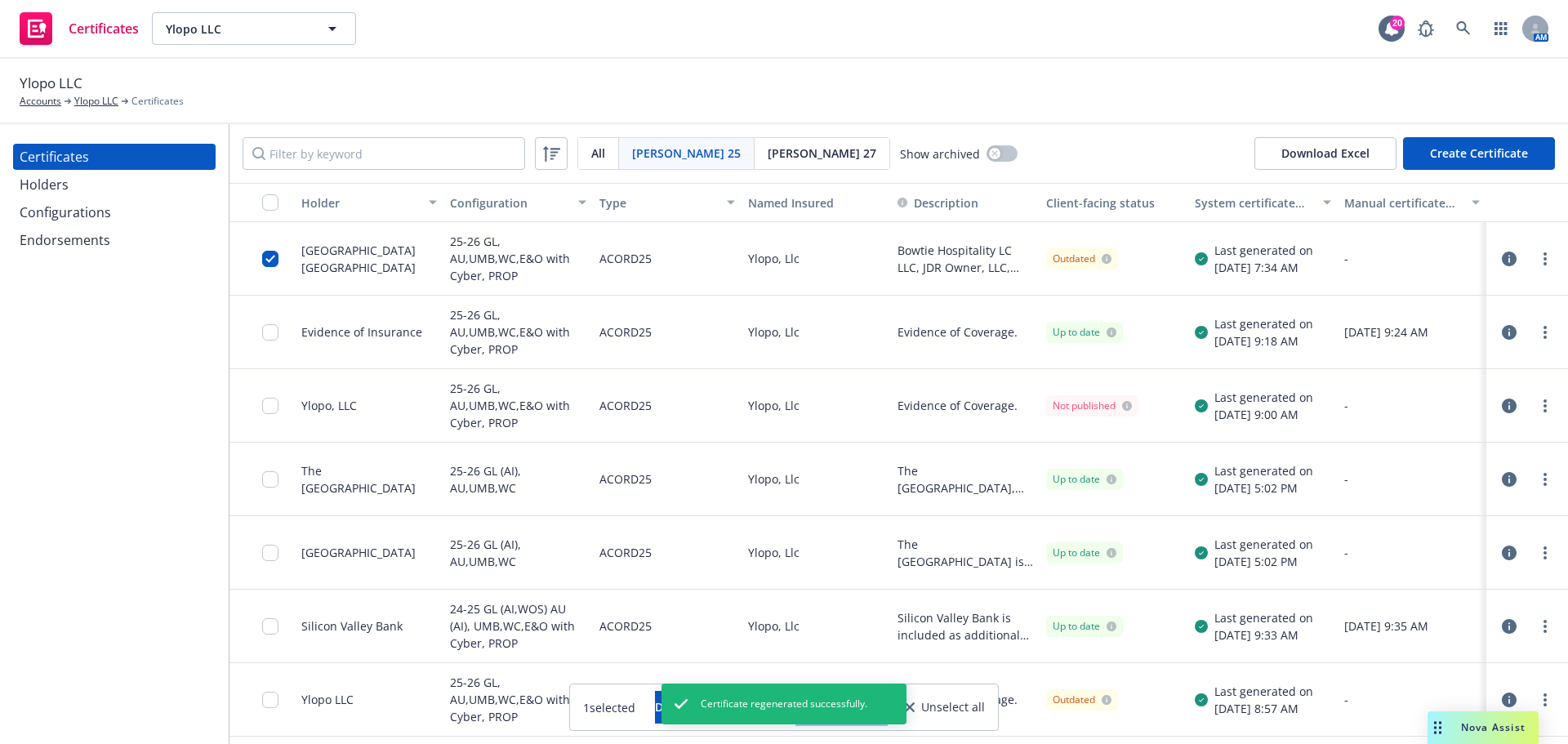
click at [886, 703] on button "Other actions" at bounding box center [842, 708] width 88 height 33
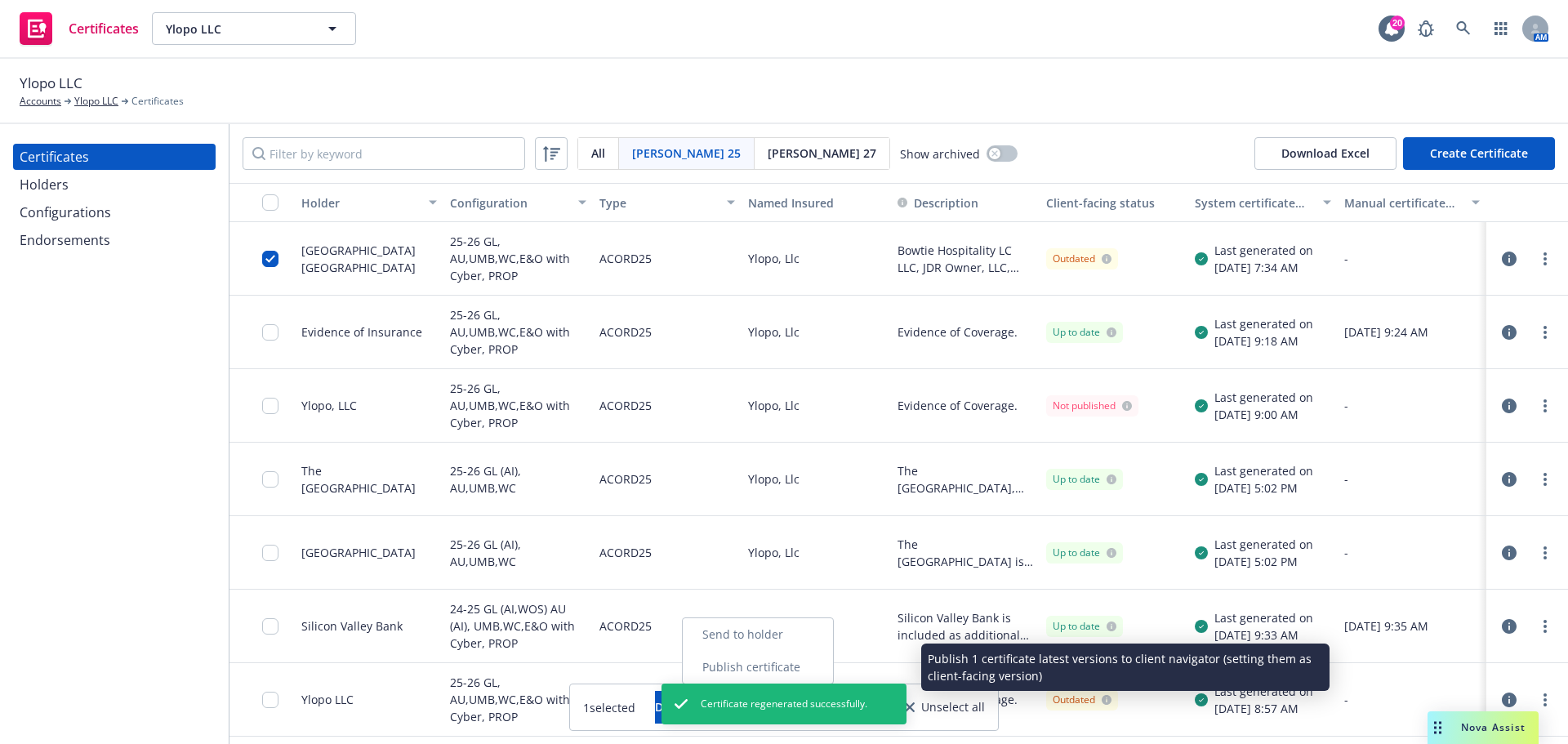
click at [833, 671] on link "Publish certificate" at bounding box center [758, 668] width 150 height 33
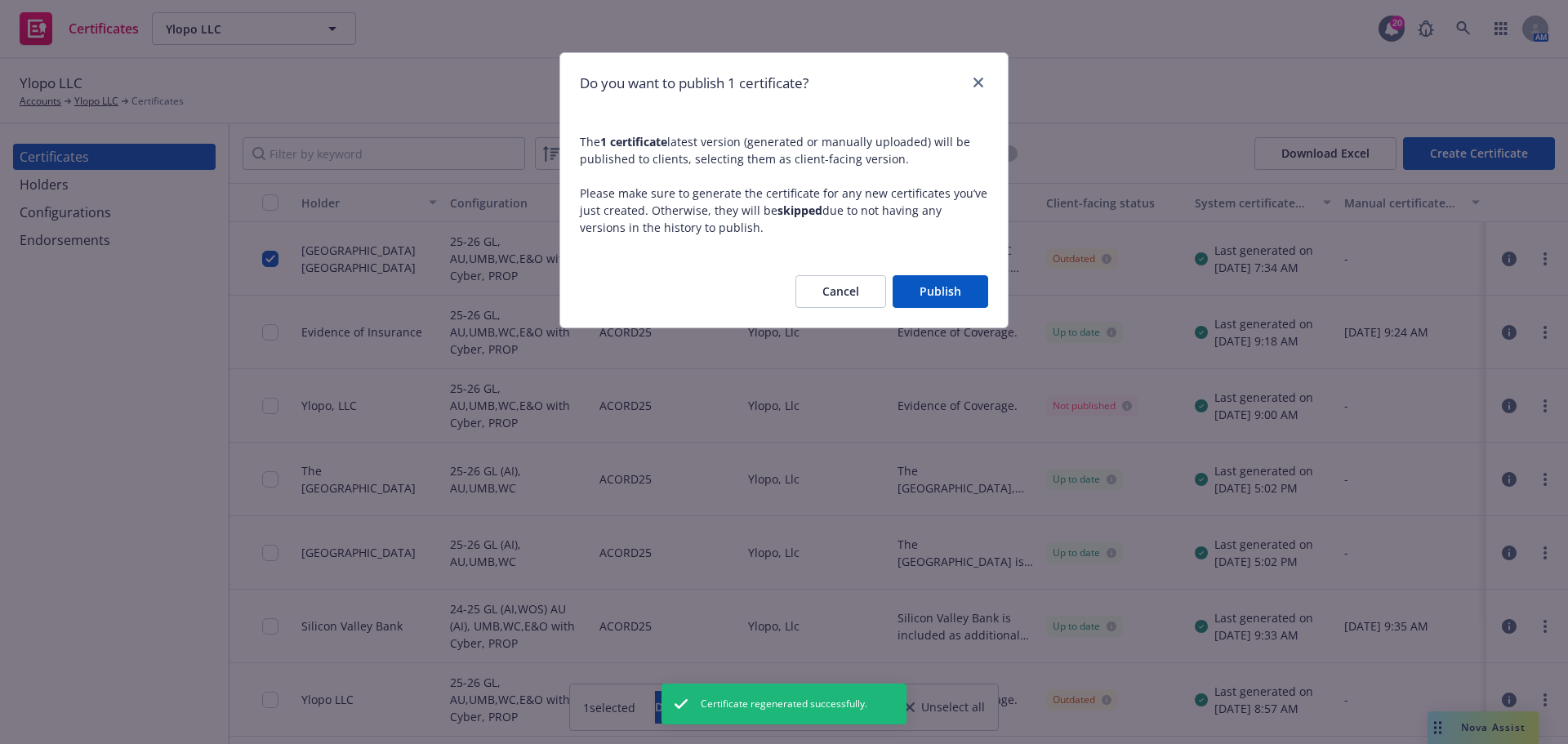
click at [931, 301] on button "Publish" at bounding box center [940, 292] width 95 height 33
